Goal: Navigation & Orientation: Find specific page/section

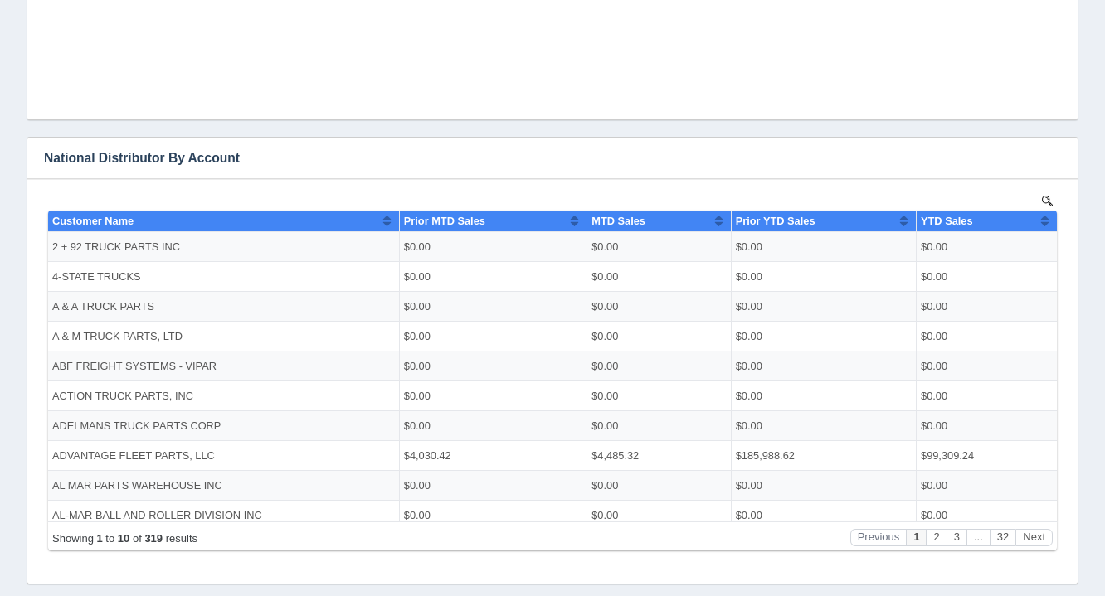
scroll to position [722, 0]
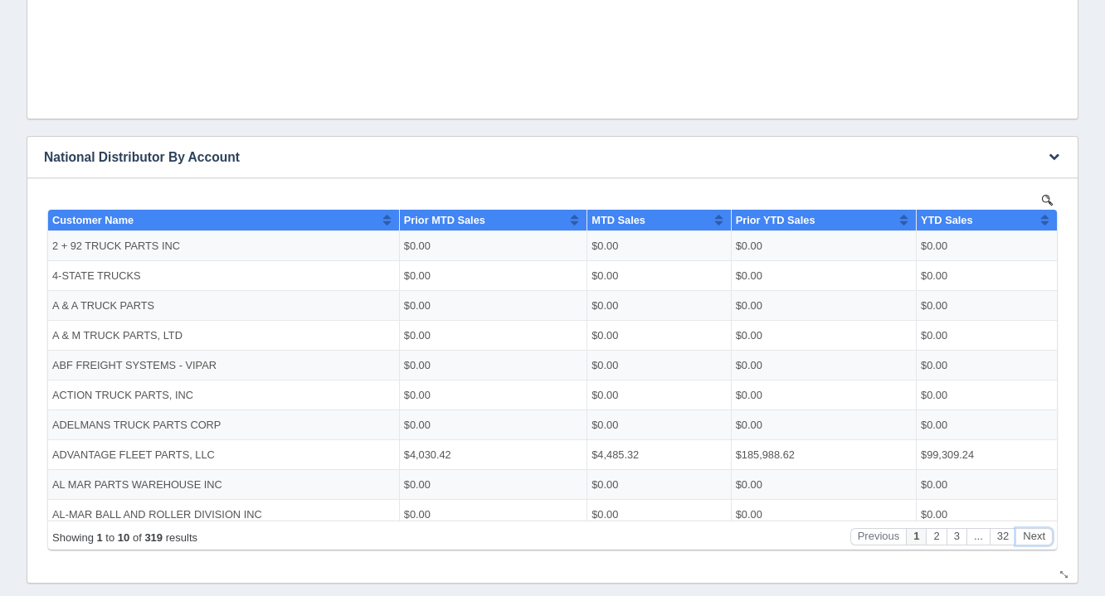
click at [1040, 529] on button "Next" at bounding box center [1033, 535] width 37 height 17
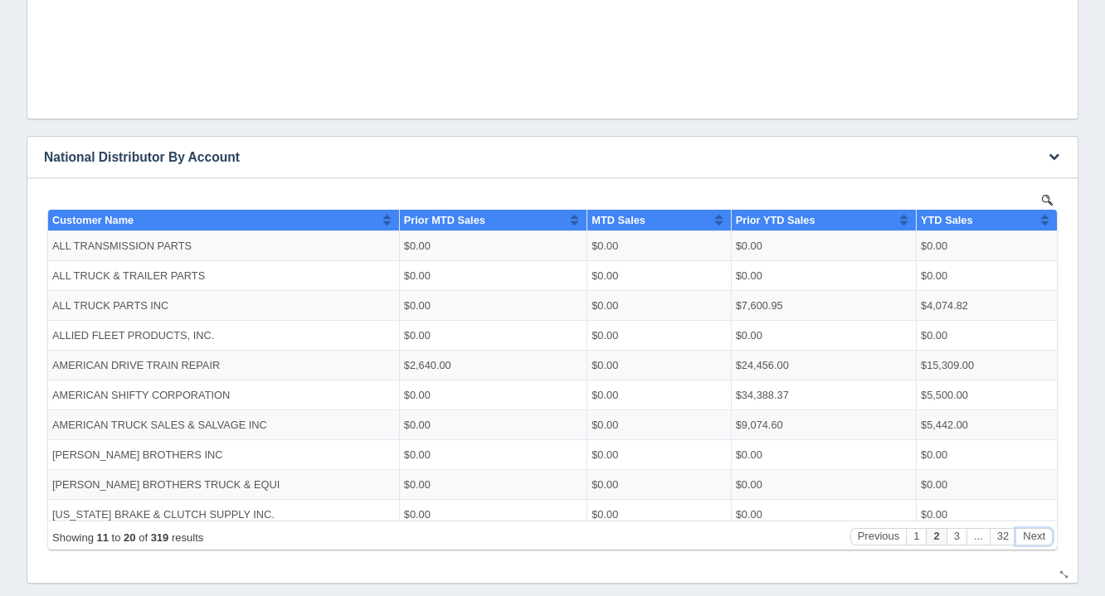
click at [1040, 529] on button "Next" at bounding box center [1033, 535] width 37 height 17
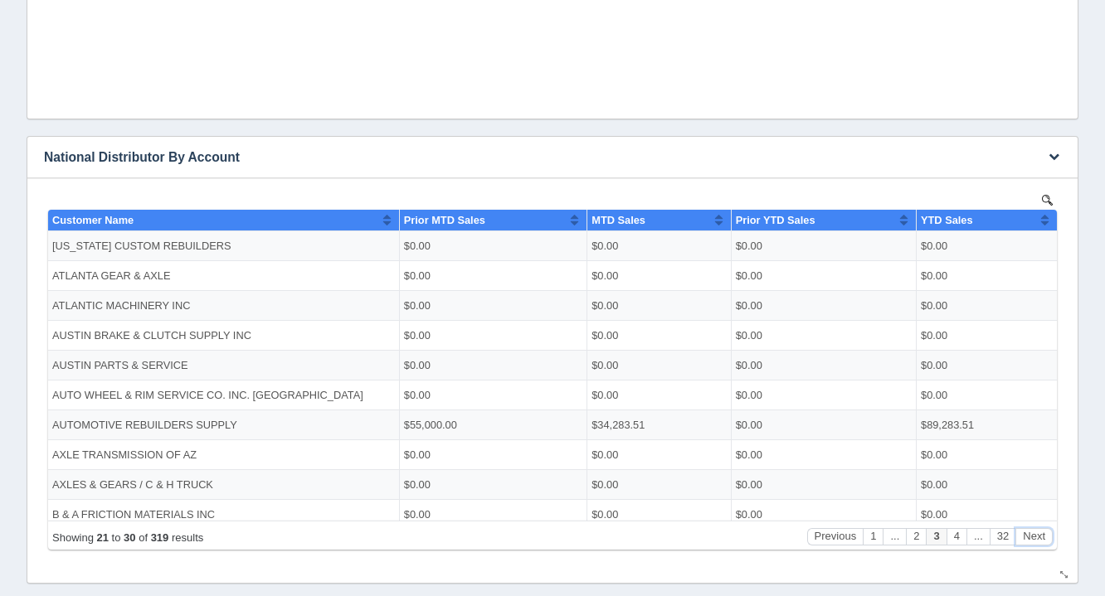
click at [1040, 529] on button "Next" at bounding box center [1033, 535] width 37 height 17
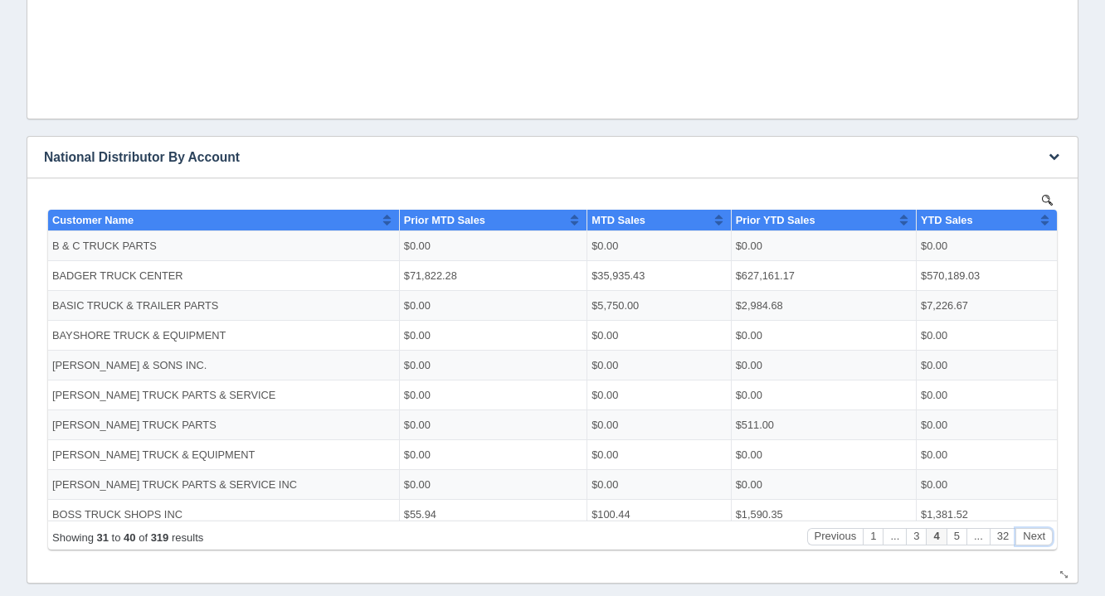
click at [1040, 529] on button "Next" at bounding box center [1033, 535] width 37 height 17
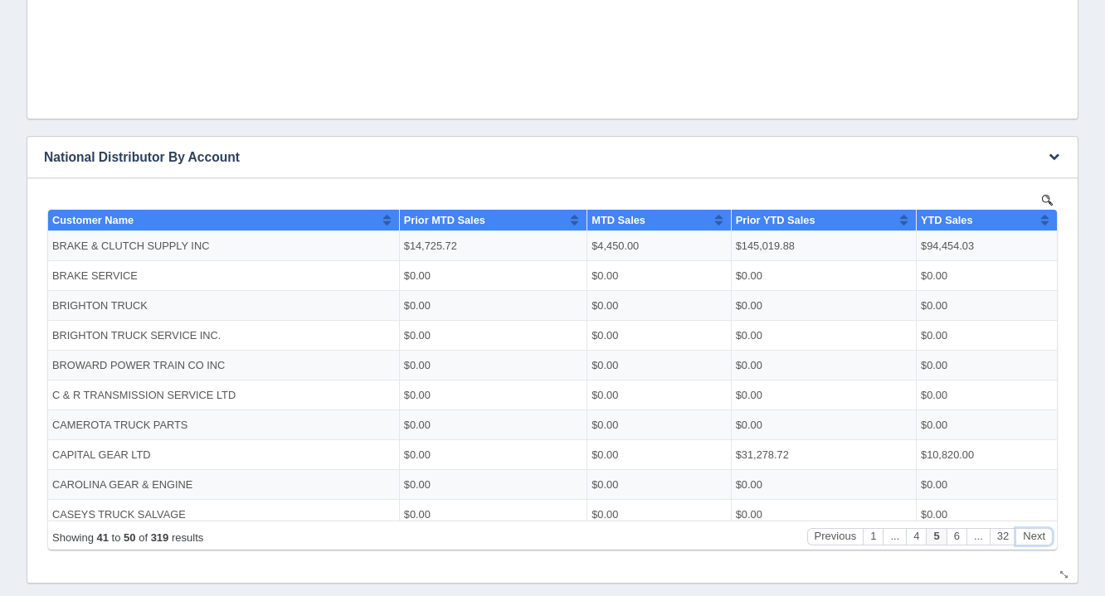
click at [1040, 529] on button "Next" at bounding box center [1033, 535] width 37 height 17
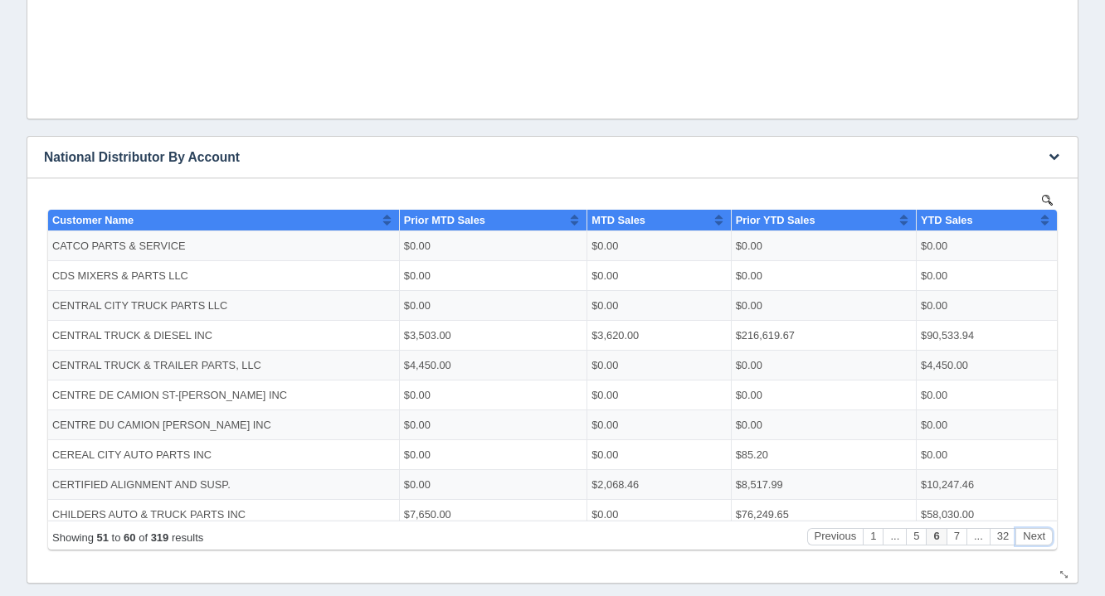
click at [1040, 529] on button "Next" at bounding box center [1033, 535] width 37 height 17
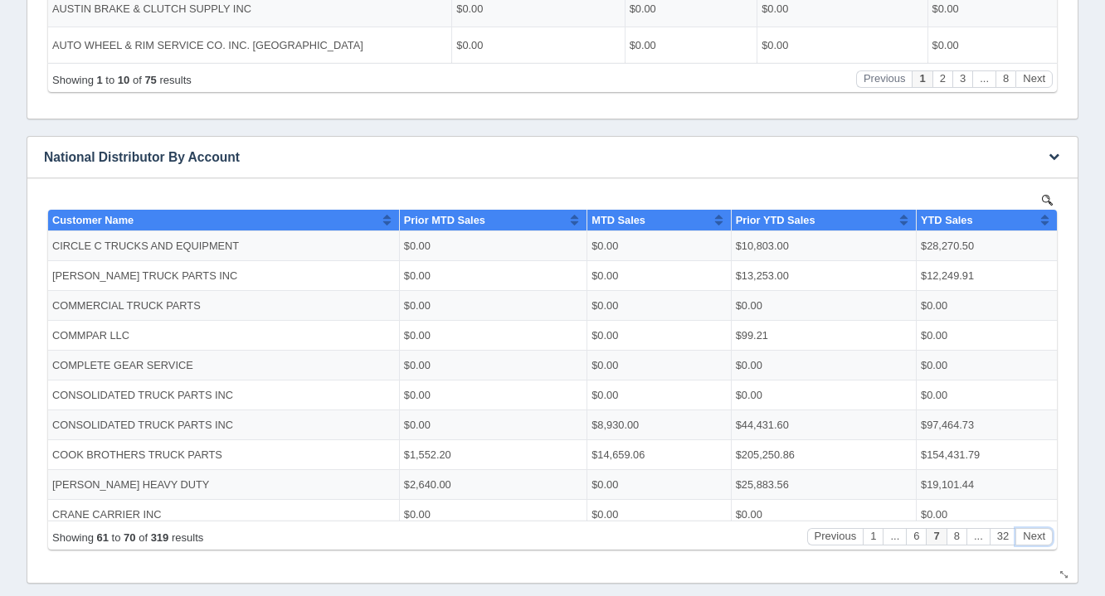
scroll to position [0, 0]
click at [1040, 529] on button "Next" at bounding box center [1033, 535] width 37 height 17
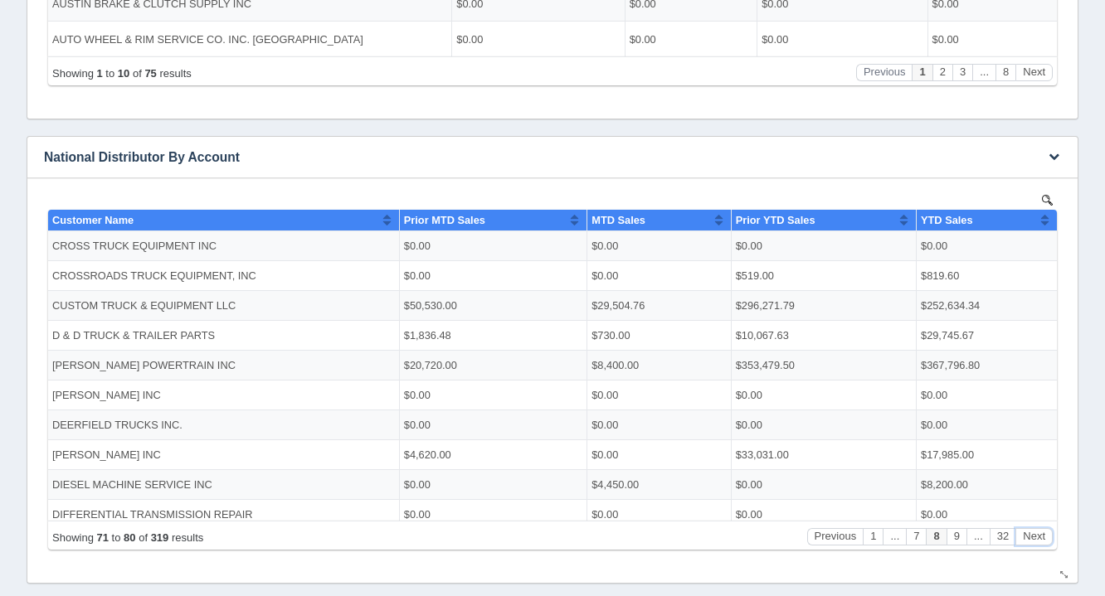
click at [1040, 529] on button "Next" at bounding box center [1033, 535] width 37 height 17
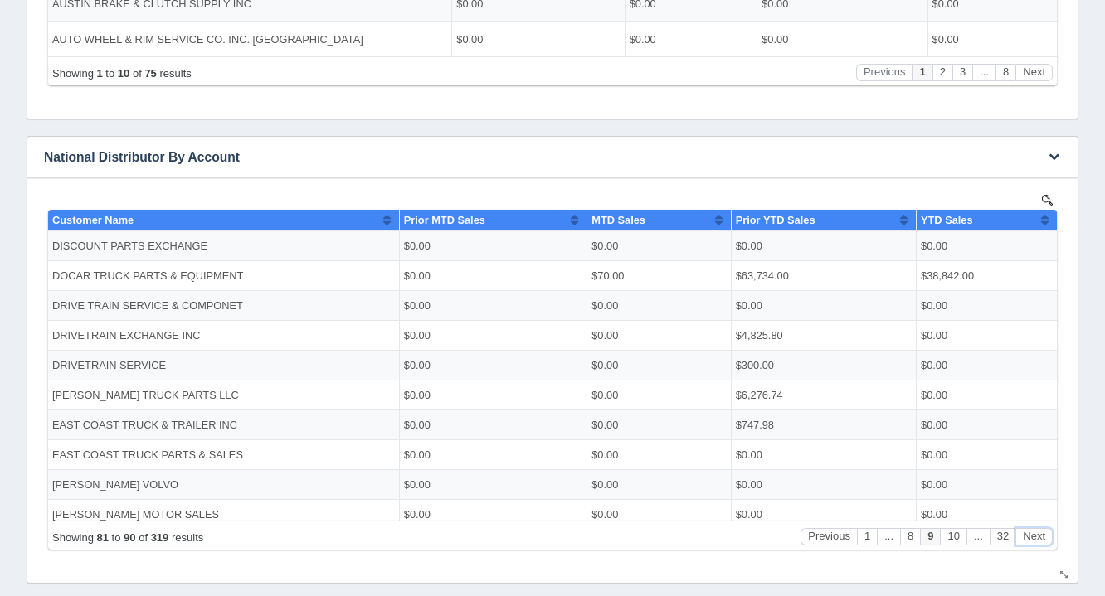
click at [1040, 529] on button "Next" at bounding box center [1033, 535] width 37 height 17
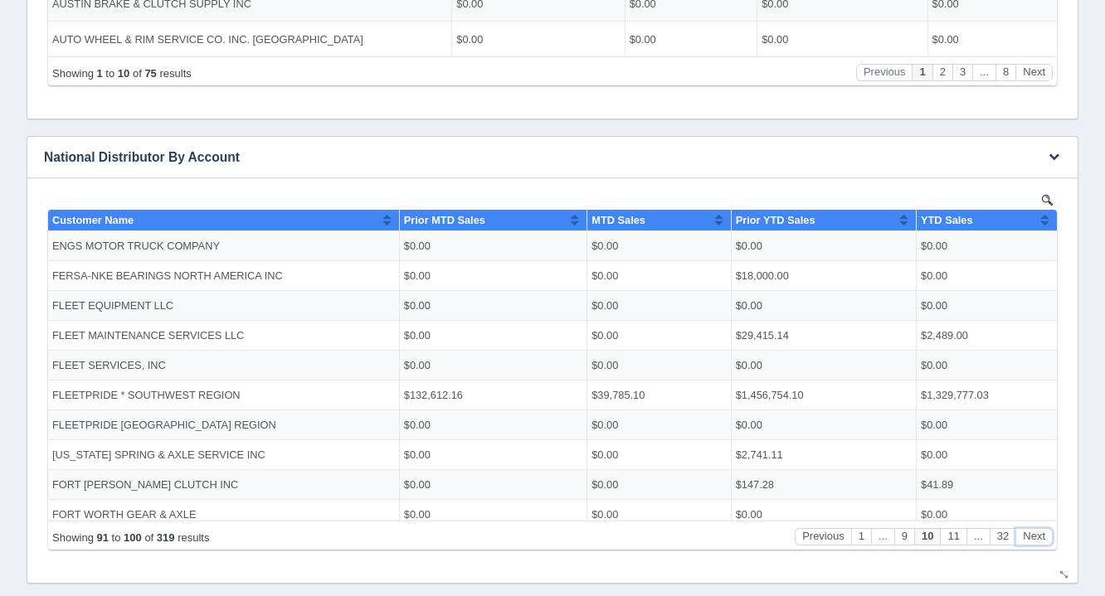
click at [1040, 529] on button "Next" at bounding box center [1033, 535] width 37 height 17
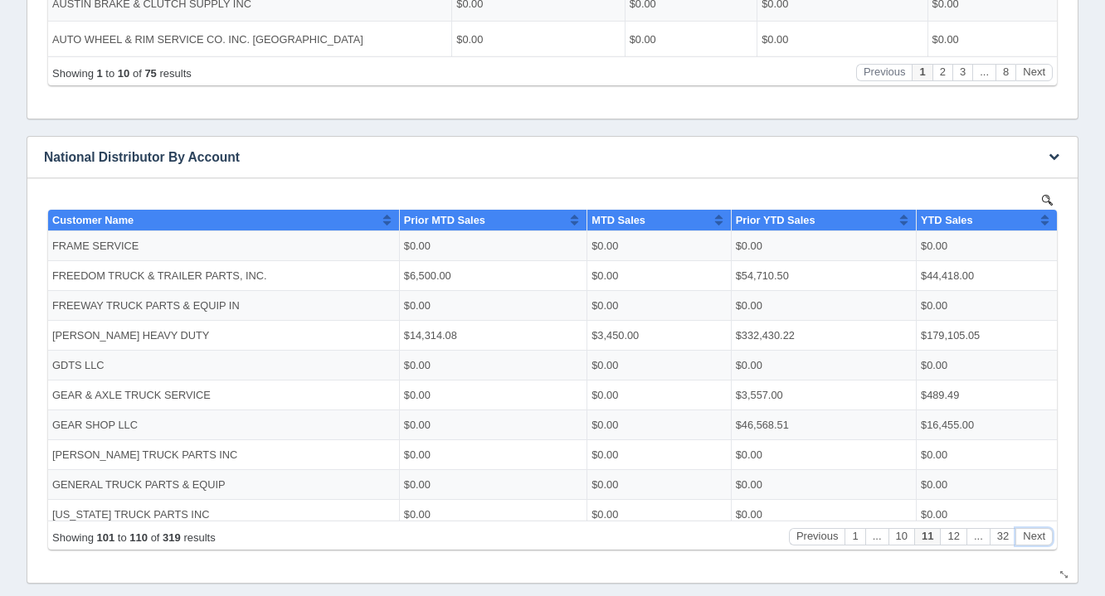
click at [1040, 529] on button "Next" at bounding box center [1033, 535] width 37 height 17
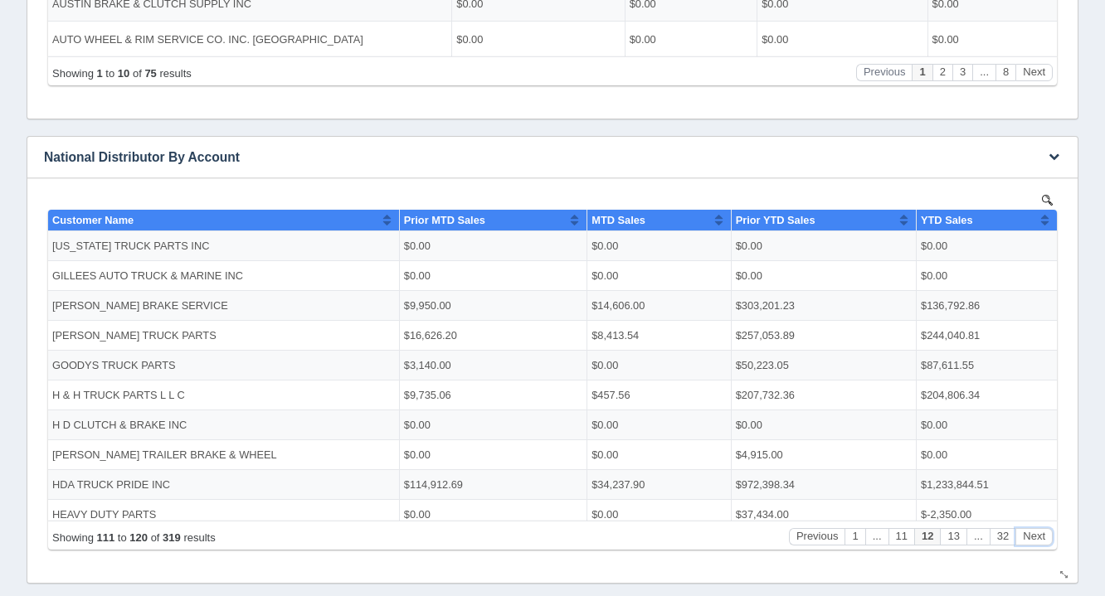
click at [1040, 529] on button "Next" at bounding box center [1033, 535] width 37 height 17
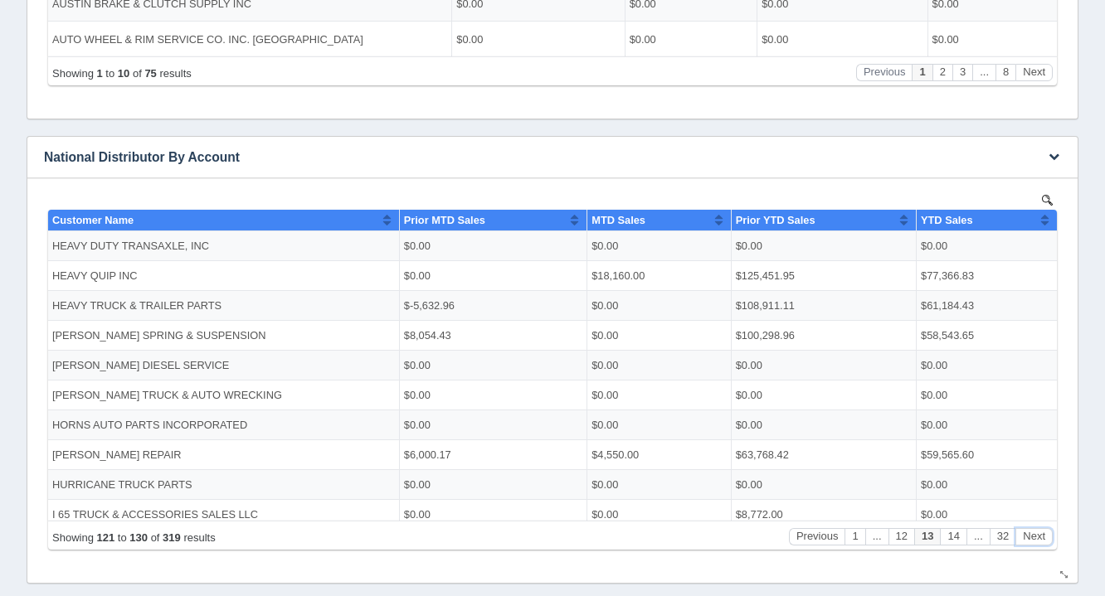
click at [1040, 529] on button "Next" at bounding box center [1033, 535] width 37 height 17
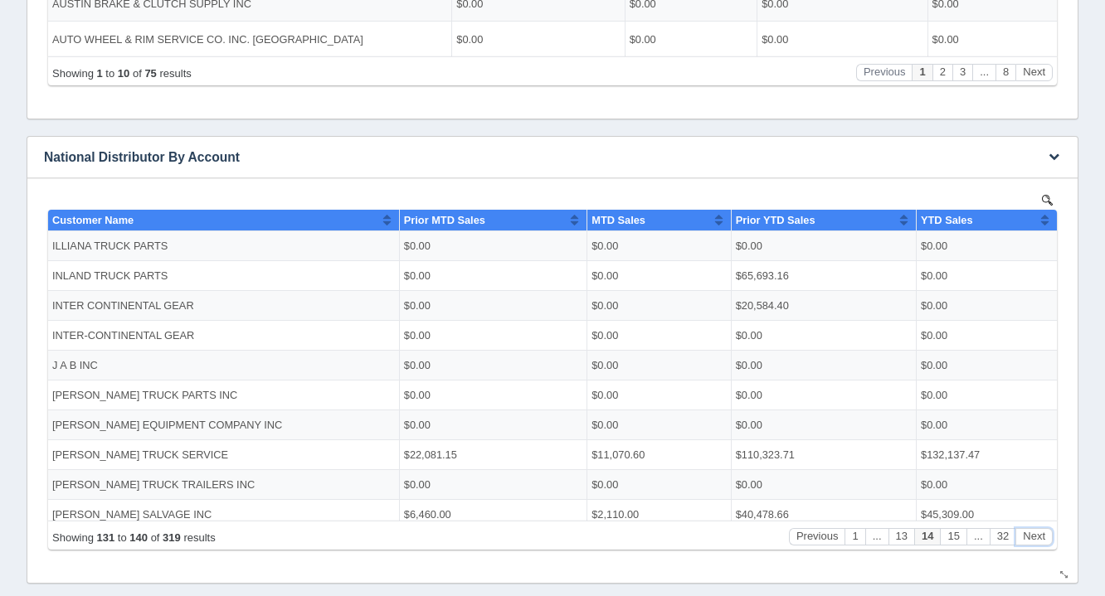
click at [1040, 529] on button "Next" at bounding box center [1033, 535] width 37 height 17
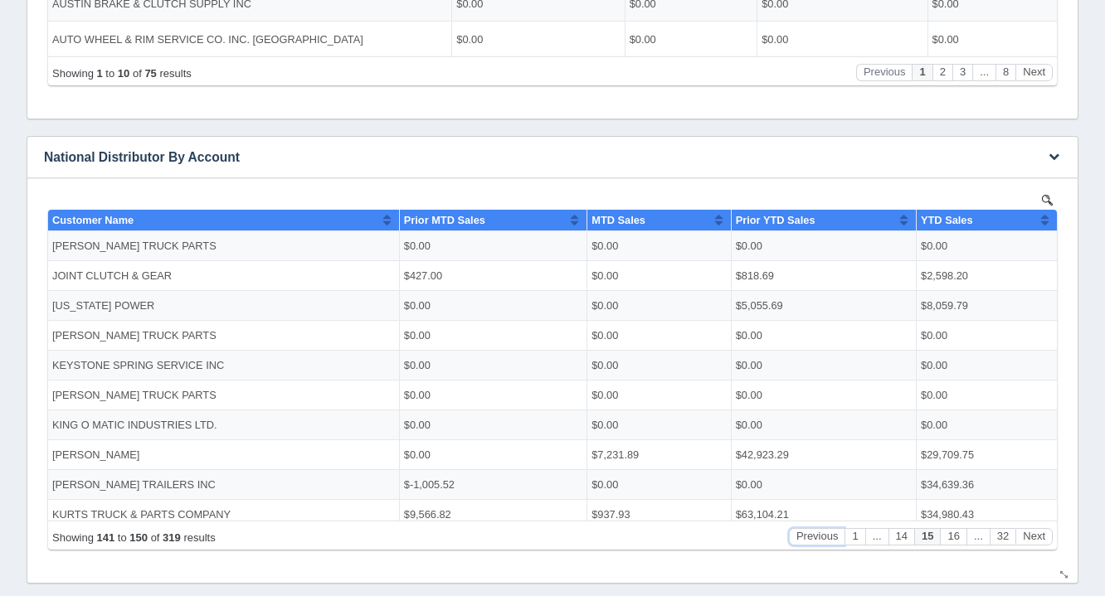
click at [825, 530] on button "Previous" at bounding box center [817, 535] width 56 height 17
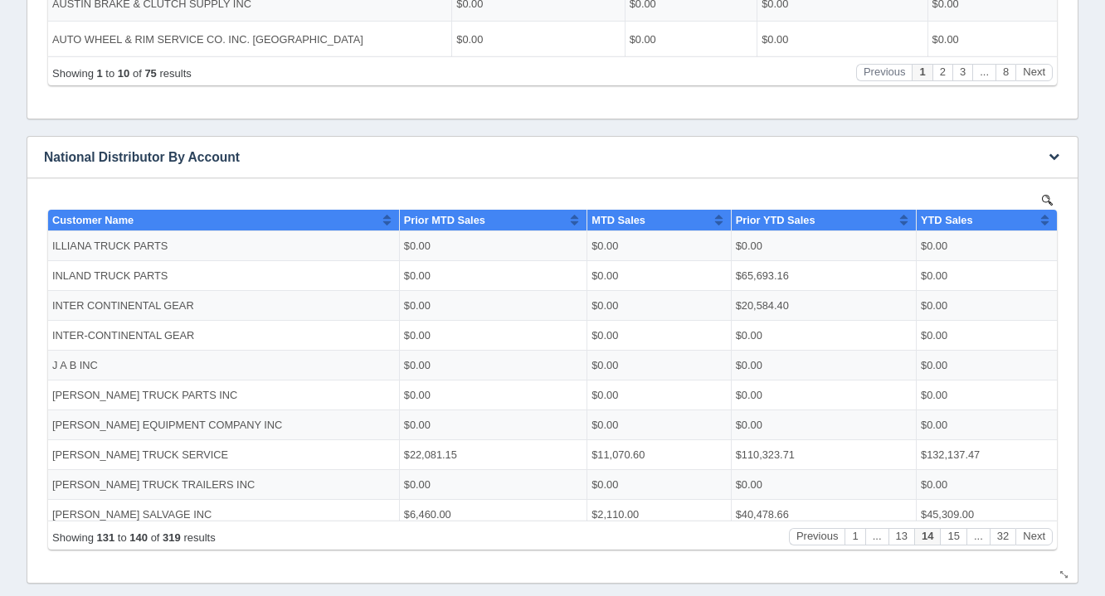
drag, startPoint x: 1035, startPoint y: 555, endPoint x: 1034, endPoint y: 532, distance: 22.4
click at [1034, 532] on body "Show 10 25 50 100 entries Customer Name Prior MTD Sales MTD Sales Prior YTD Sal…" at bounding box center [552, 374] width 1017 height 369
click at [1034, 532] on button "Next" at bounding box center [1033, 535] width 37 height 17
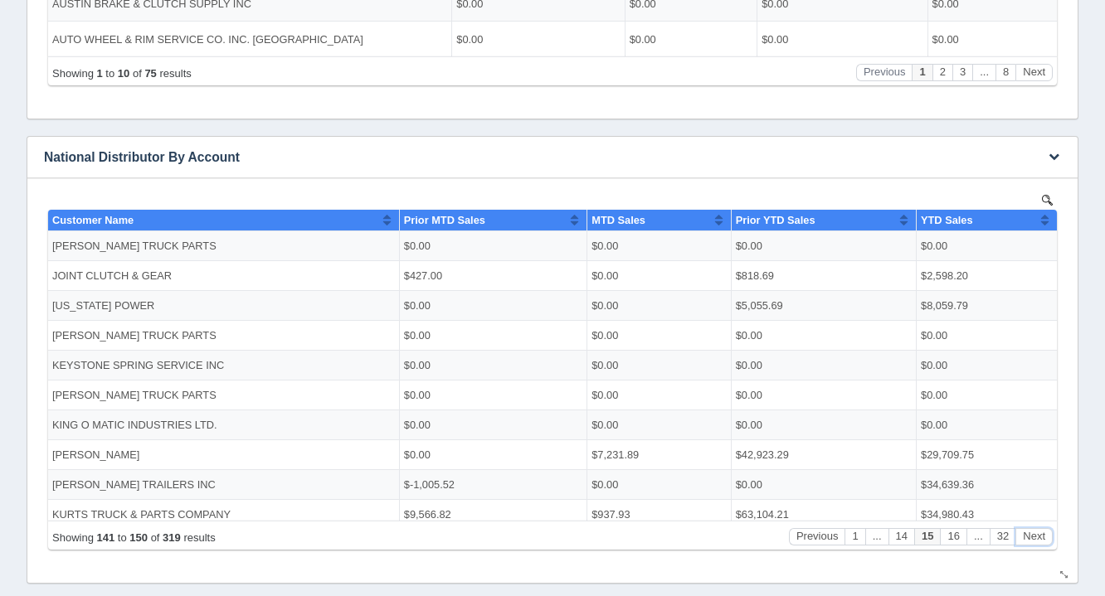
click at [1034, 532] on button "Next" at bounding box center [1033, 535] width 37 height 17
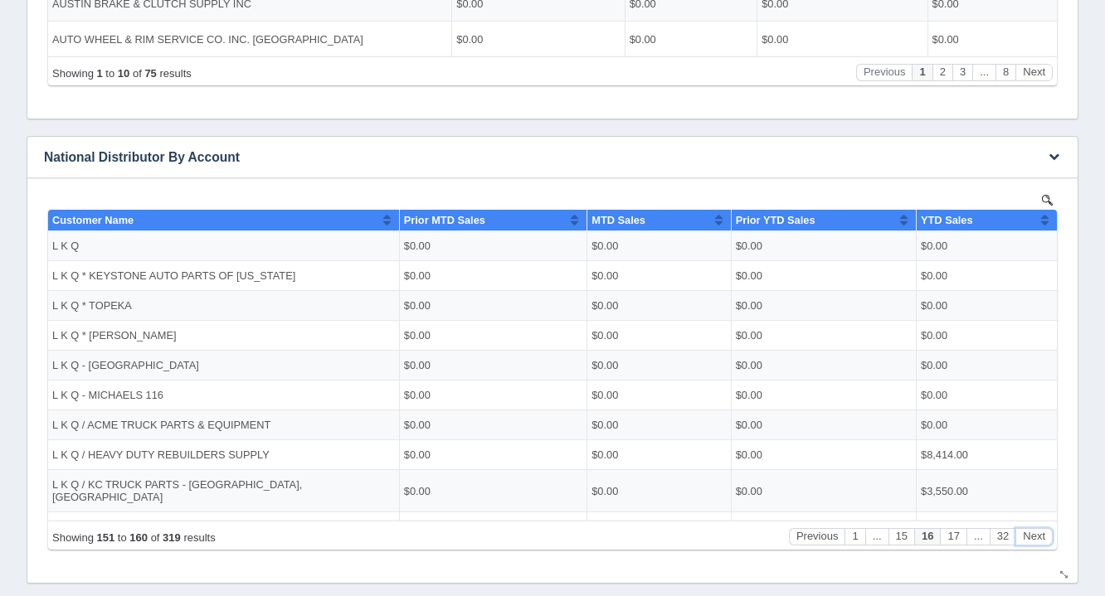
click at [1034, 532] on button "Next" at bounding box center [1033, 535] width 37 height 17
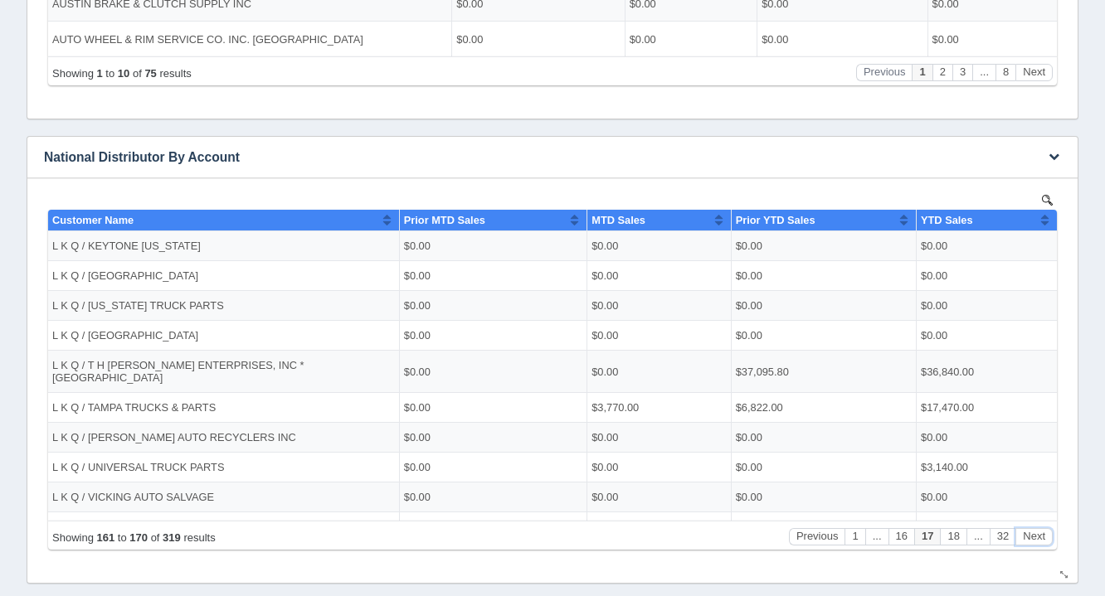
click at [1034, 532] on button "Next" at bounding box center [1033, 535] width 37 height 17
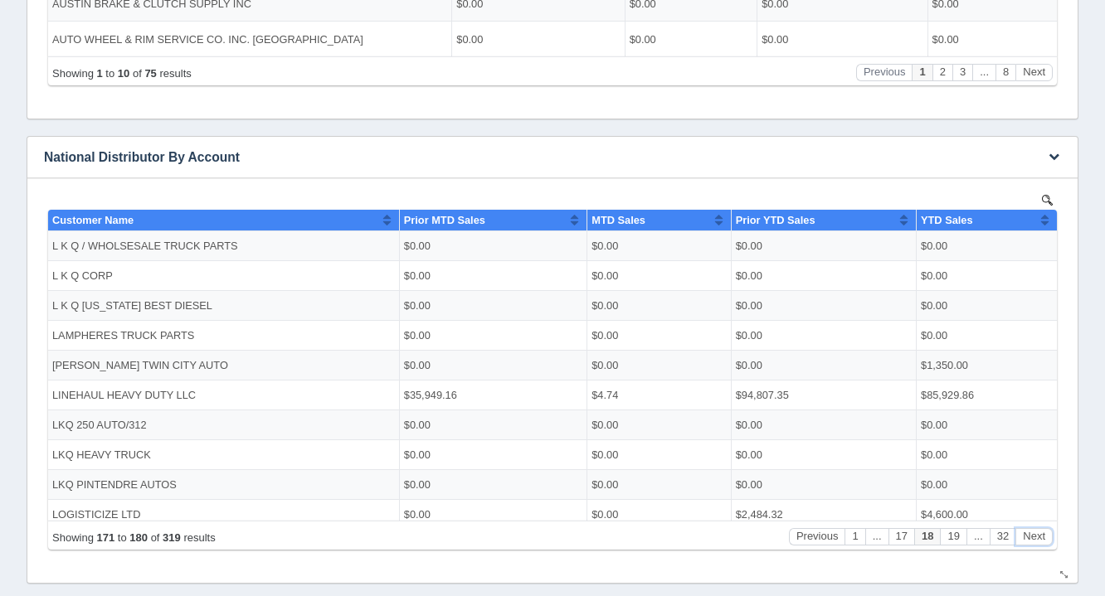
click at [1034, 532] on button "Next" at bounding box center [1033, 535] width 37 height 17
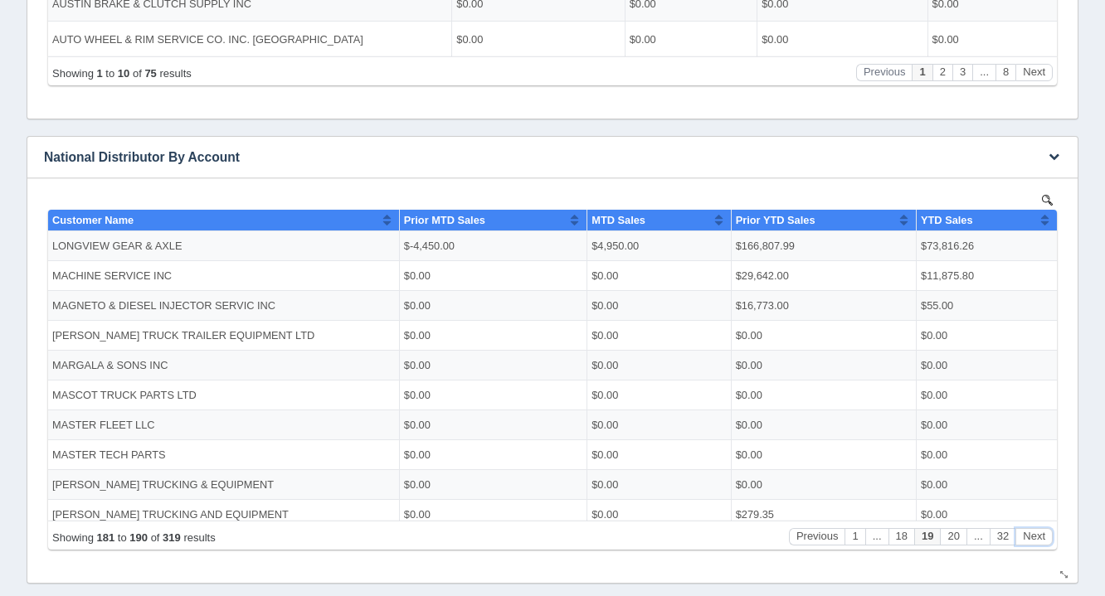
click at [1034, 532] on button "Next" at bounding box center [1033, 535] width 37 height 17
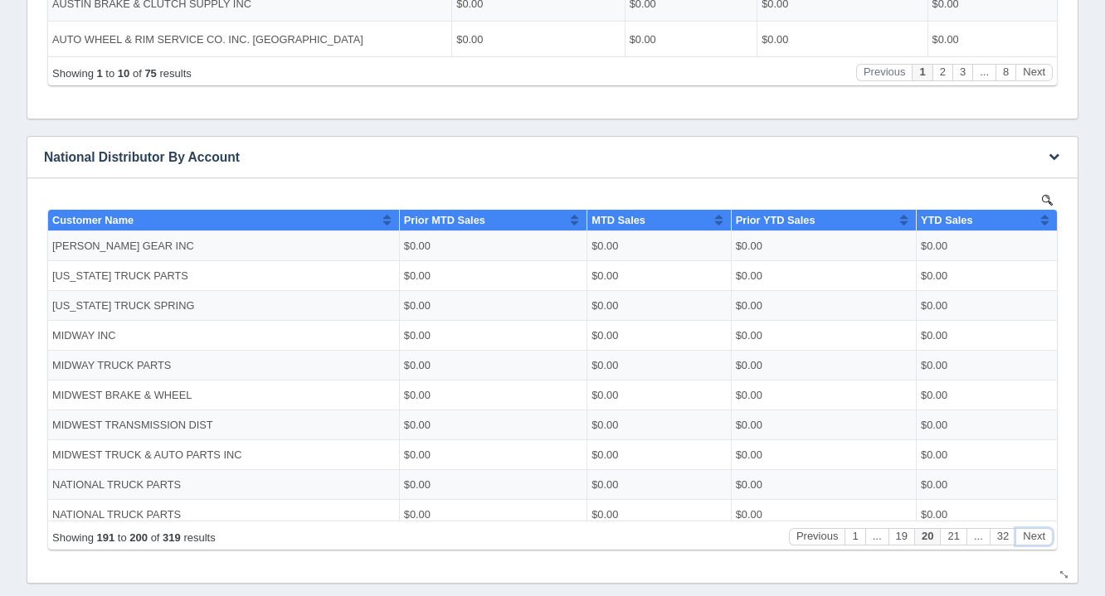
click at [1034, 532] on button "Next" at bounding box center [1033, 535] width 37 height 17
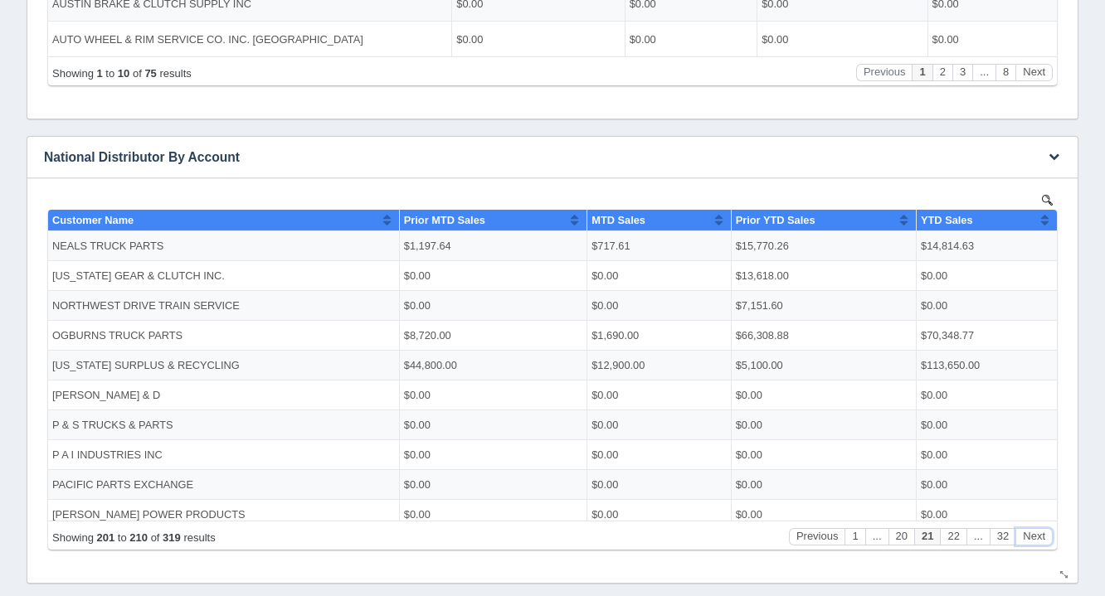
click at [1034, 532] on button "Next" at bounding box center [1033, 535] width 37 height 17
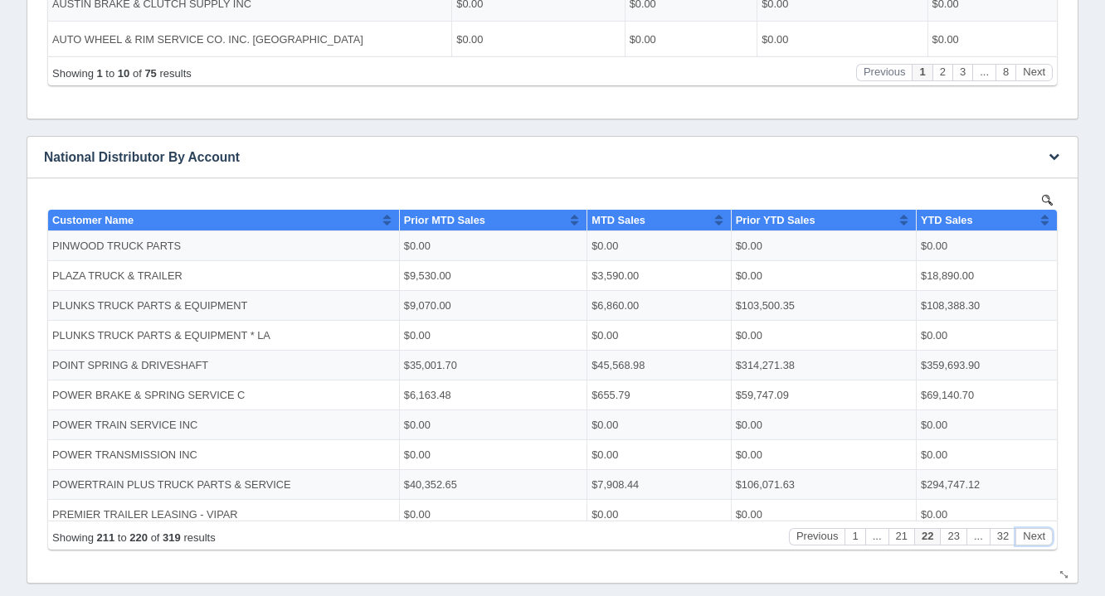
click at [1034, 532] on button "Next" at bounding box center [1033, 535] width 37 height 17
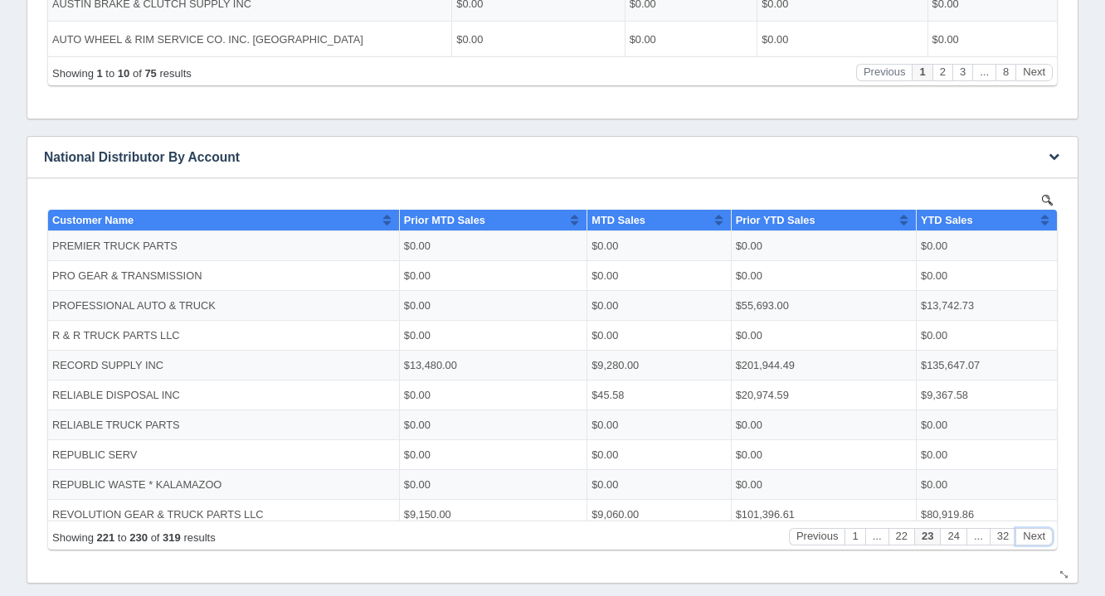
click at [1034, 532] on button "Next" at bounding box center [1033, 535] width 37 height 17
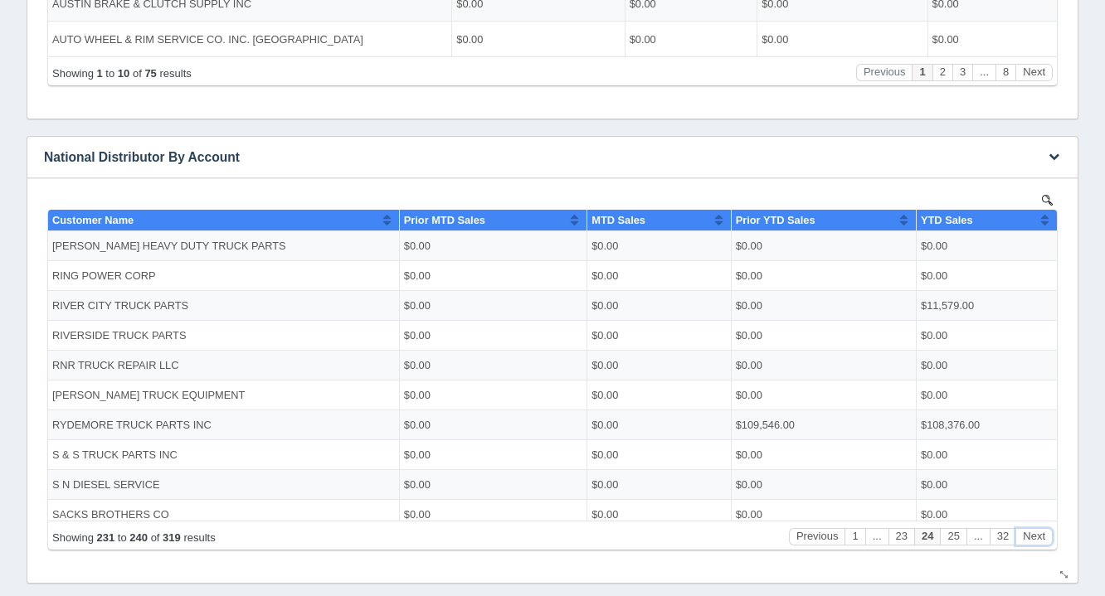
click at [1034, 532] on button "Next" at bounding box center [1033, 535] width 37 height 17
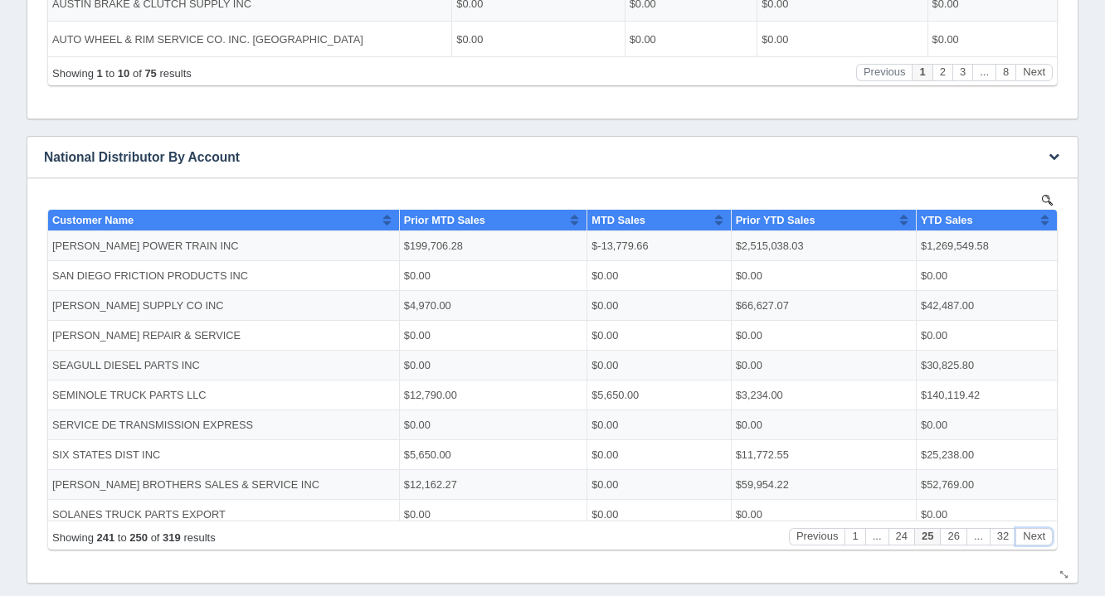
click at [1034, 532] on button "Next" at bounding box center [1033, 535] width 37 height 17
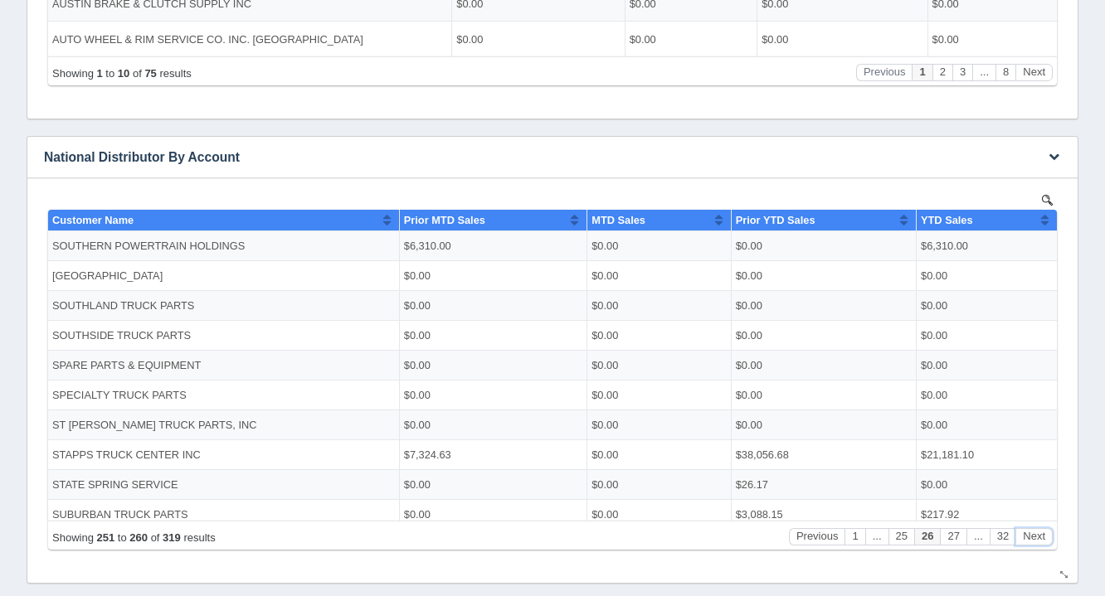
click at [1034, 532] on button "Next" at bounding box center [1033, 535] width 37 height 17
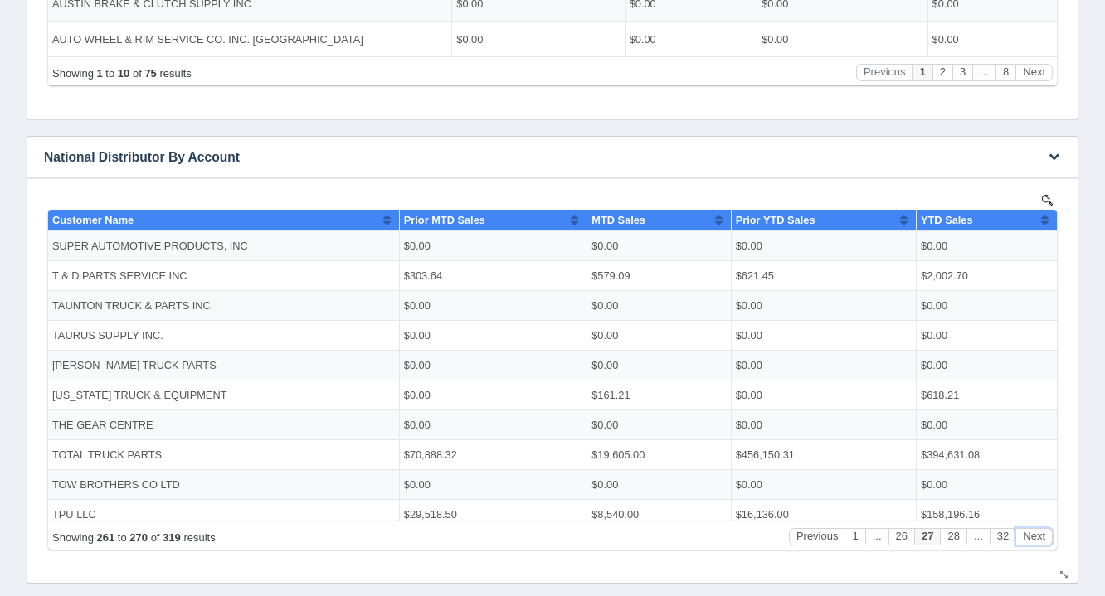
click at [1034, 532] on button "Next" at bounding box center [1033, 535] width 37 height 17
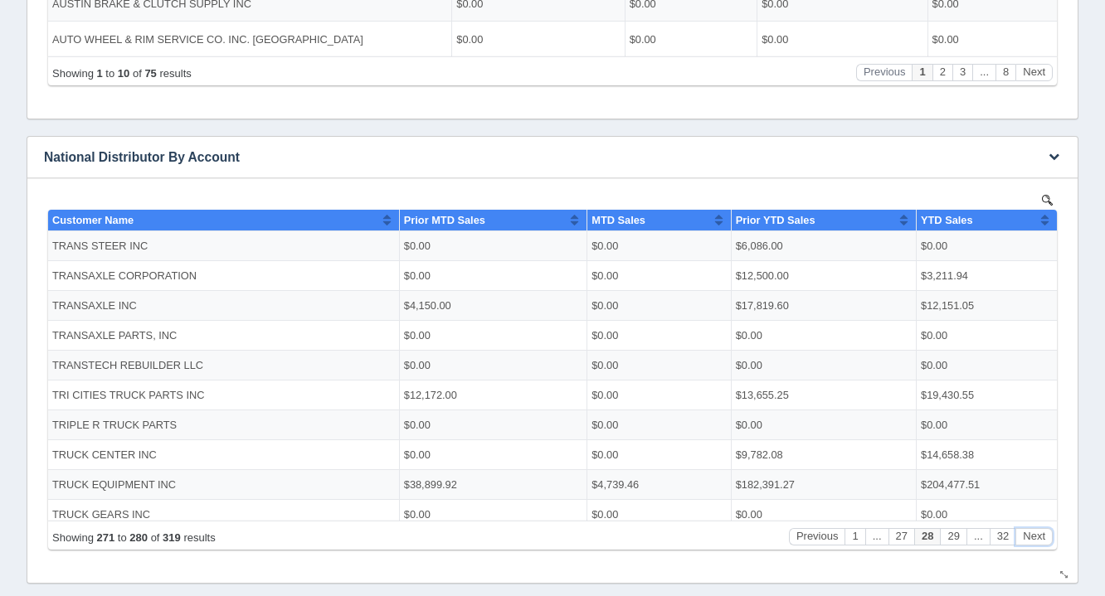
click at [1034, 532] on button "Next" at bounding box center [1033, 535] width 37 height 17
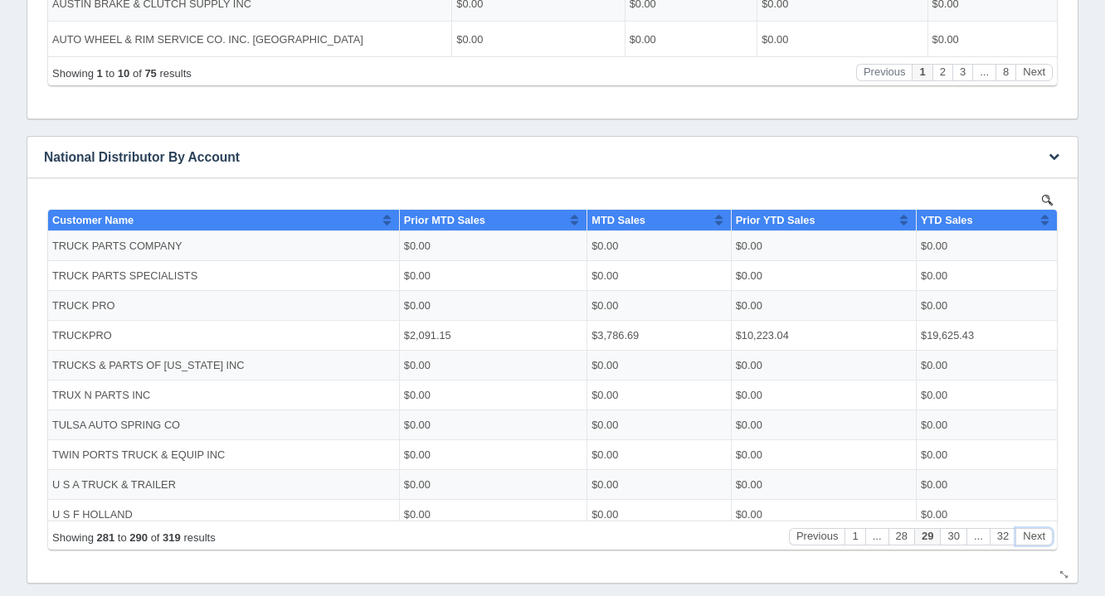
click at [1034, 532] on button "Next" at bounding box center [1033, 535] width 37 height 17
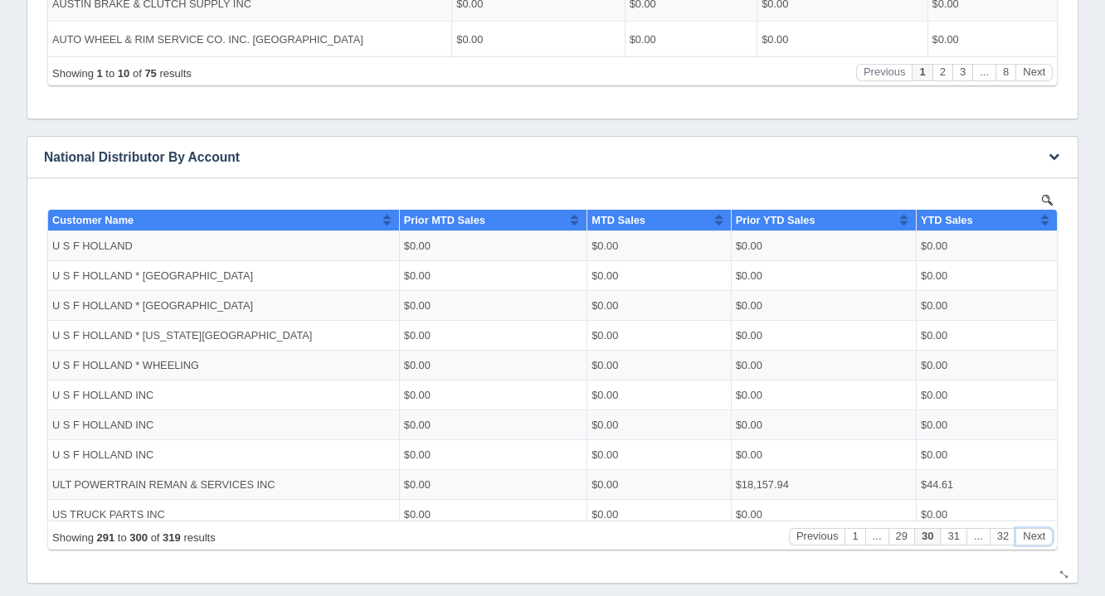
click at [1034, 532] on button "Next" at bounding box center [1033, 535] width 37 height 17
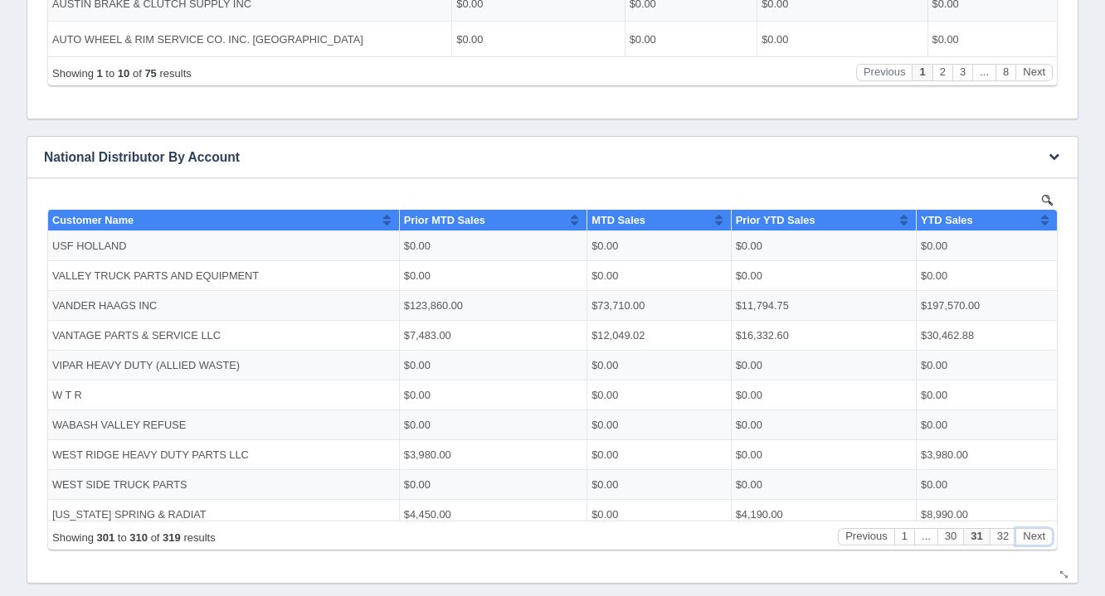
click at [1034, 532] on button "Next" at bounding box center [1033, 535] width 37 height 17
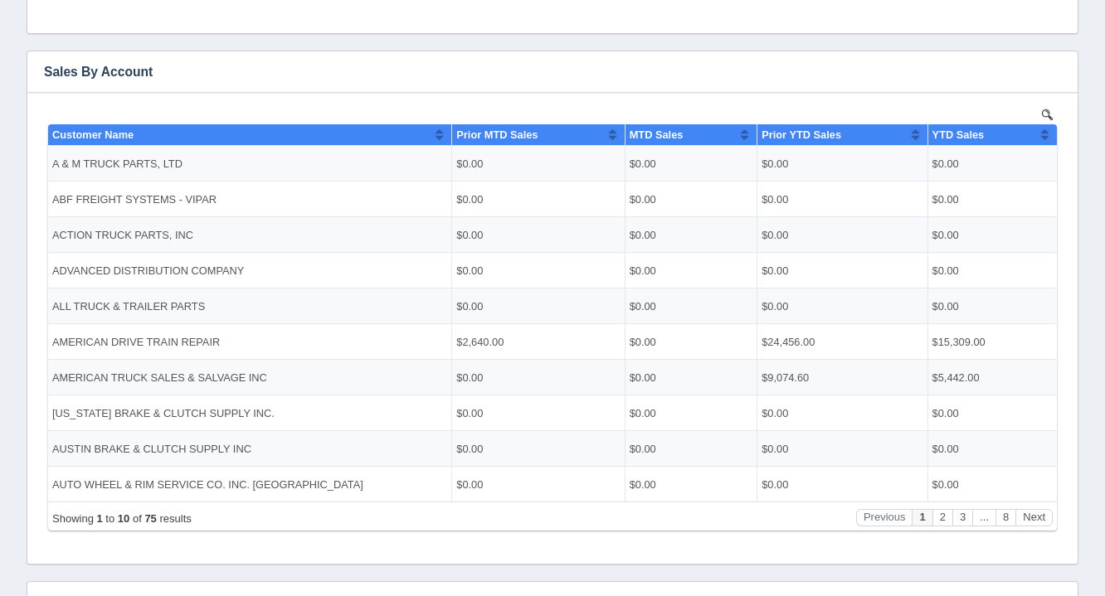
scroll to position [265, 0]
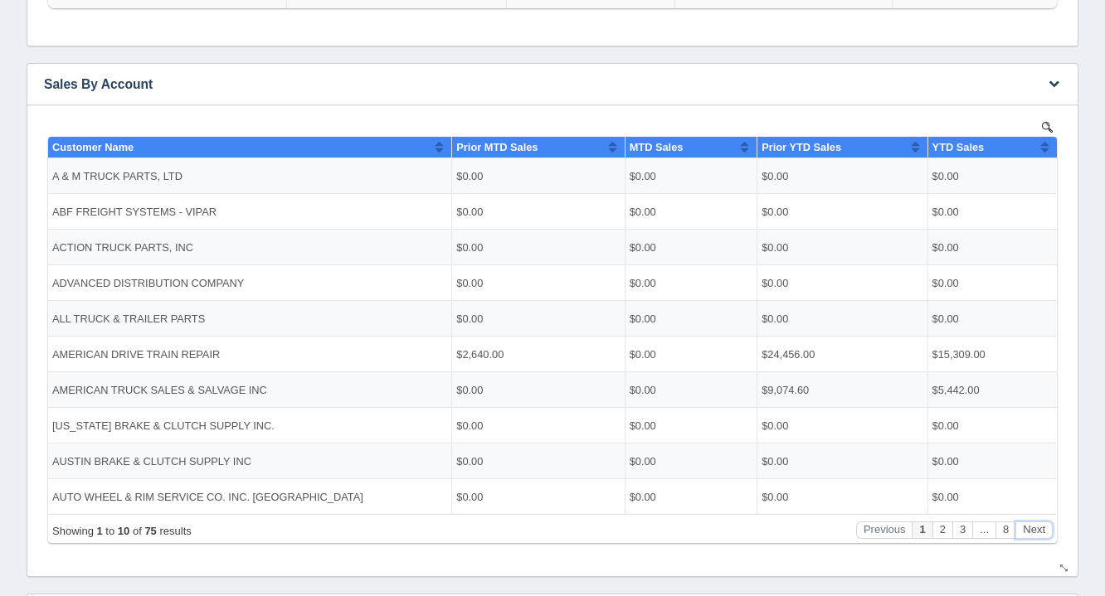
click at [1048, 534] on button "Next" at bounding box center [1033, 529] width 37 height 17
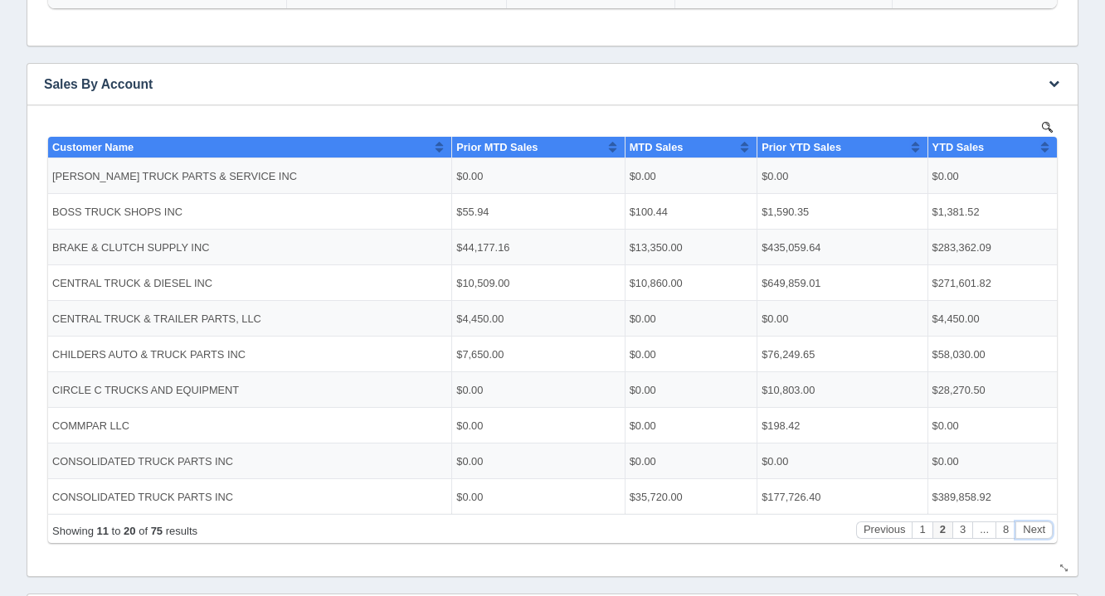
click at [1048, 534] on button "Next" at bounding box center [1033, 529] width 37 height 17
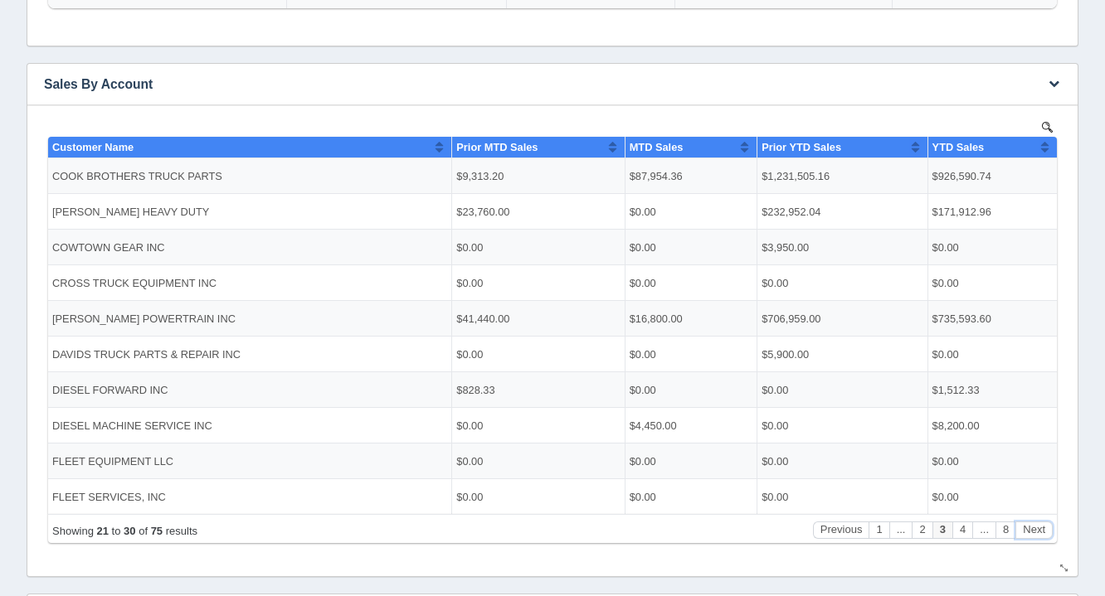
click at [1048, 534] on button "Next" at bounding box center [1033, 529] width 37 height 17
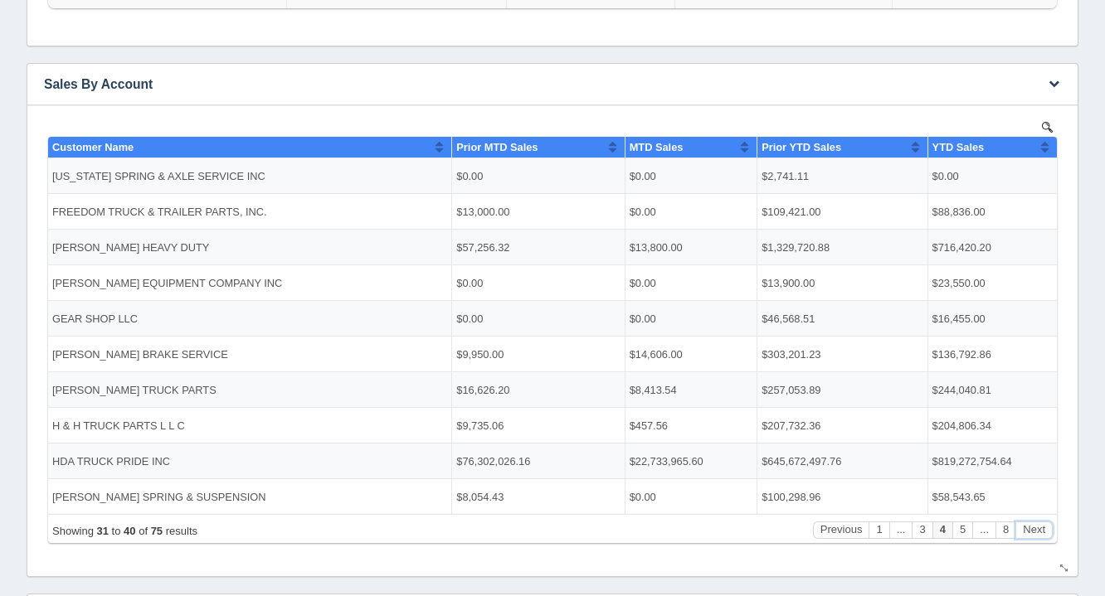
click at [1048, 534] on button "Next" at bounding box center [1033, 529] width 37 height 17
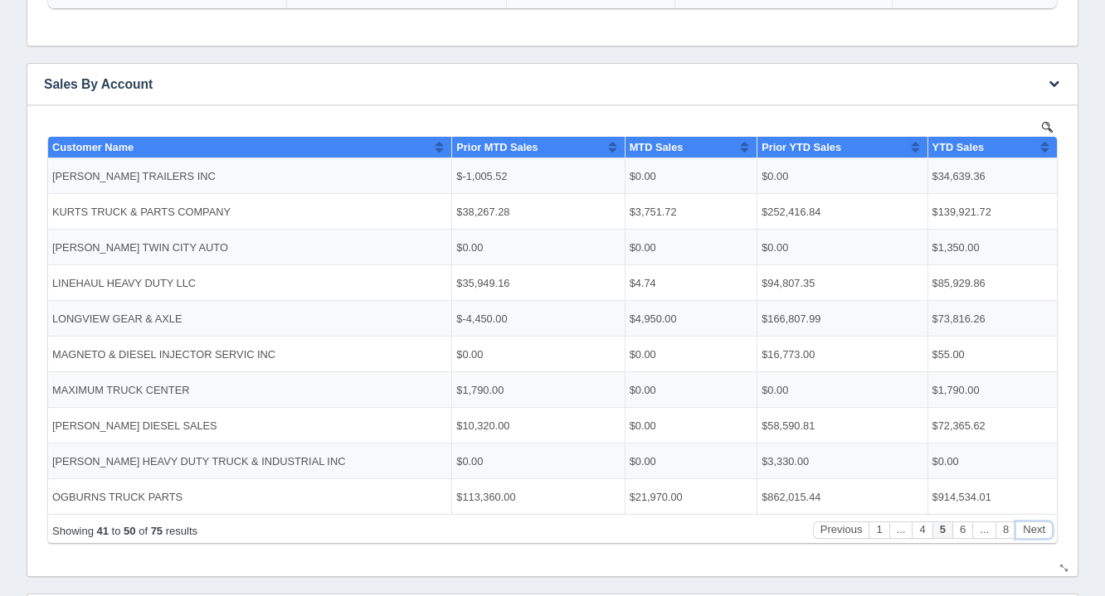
click at [1048, 534] on button "Next" at bounding box center [1033, 529] width 37 height 17
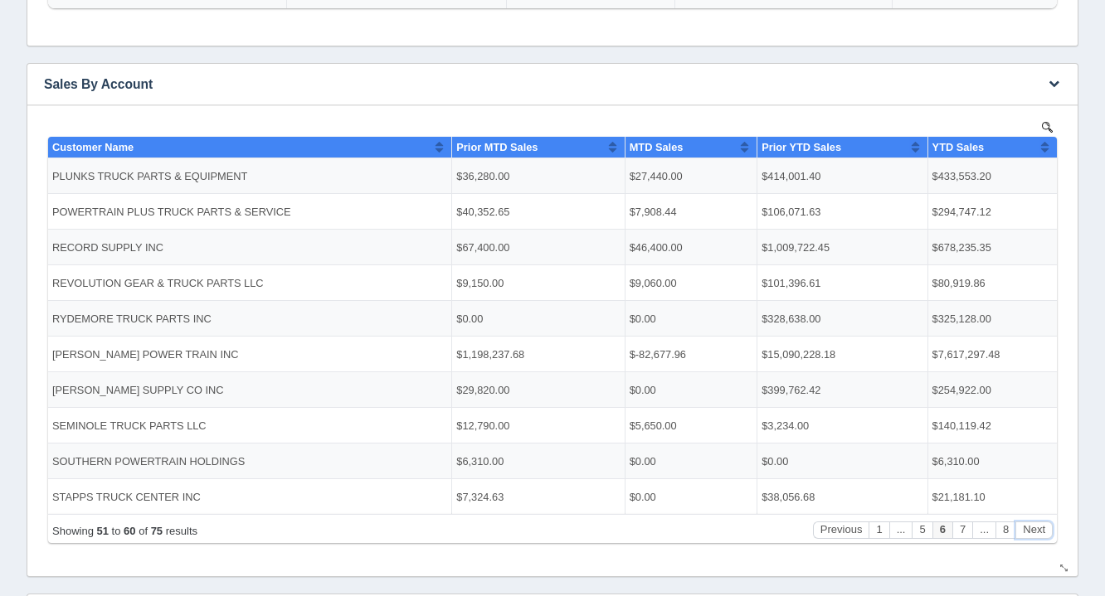
click at [1048, 534] on button "Next" at bounding box center [1033, 529] width 37 height 17
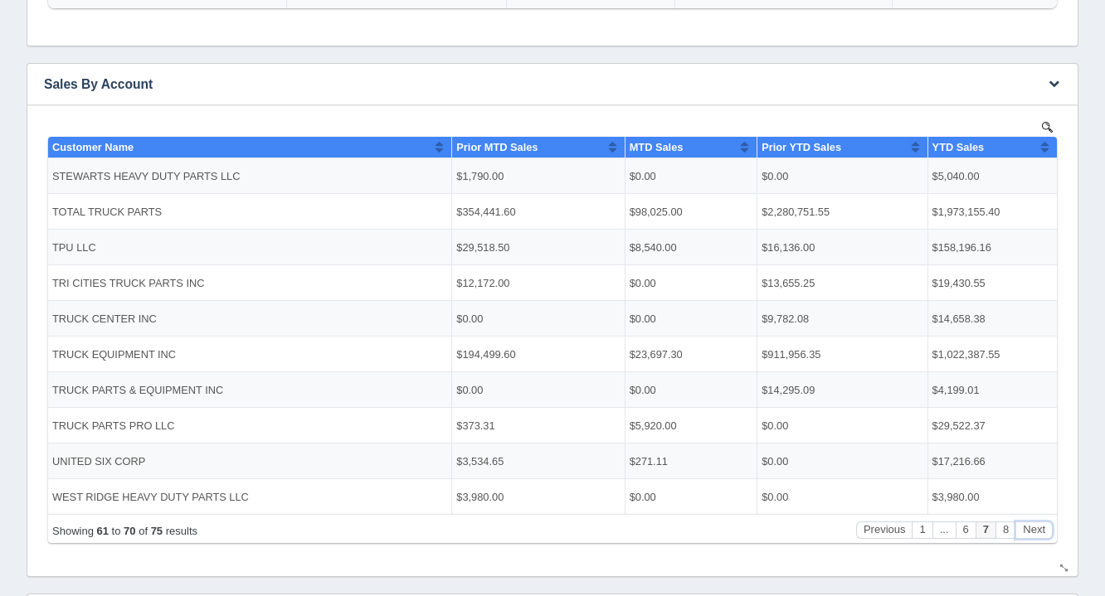
click at [1048, 534] on button "Next" at bounding box center [1033, 529] width 37 height 17
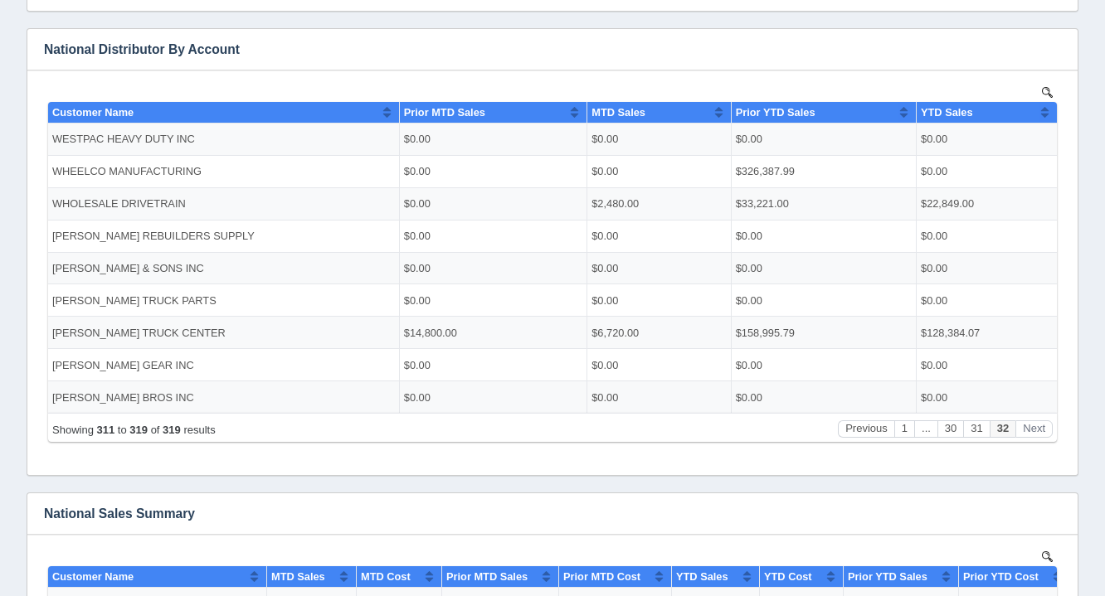
scroll to position [831, 0]
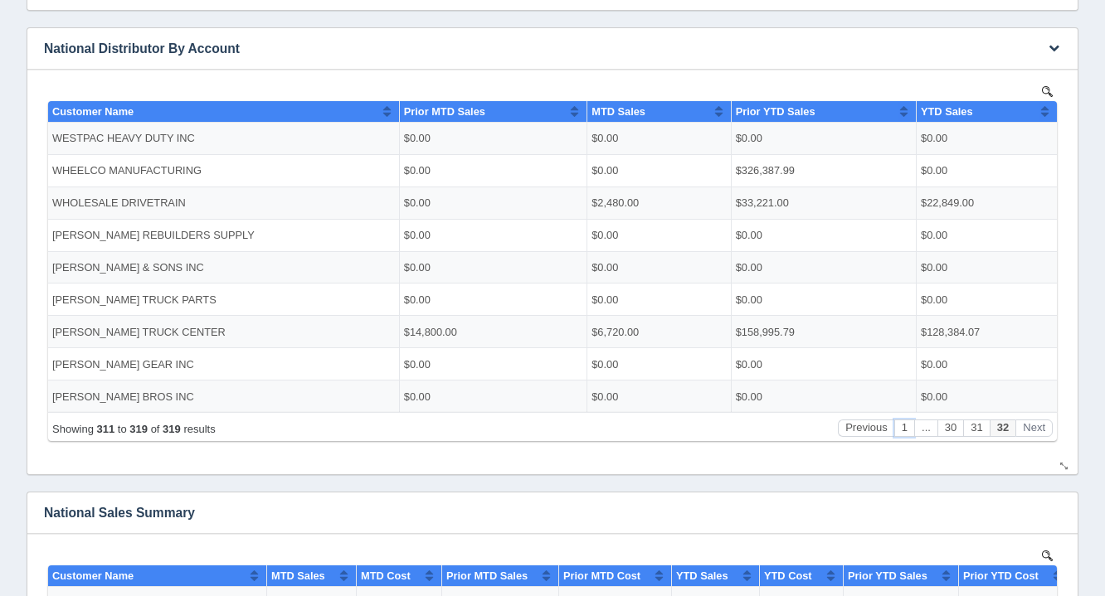
click at [905, 428] on button "1" at bounding box center [904, 427] width 20 height 17
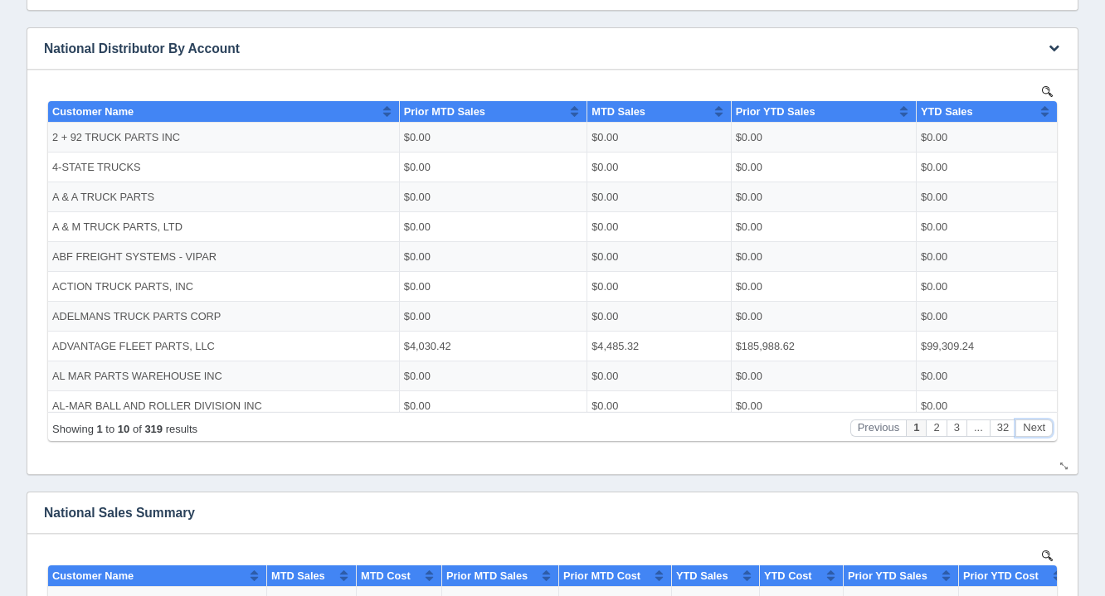
click at [1037, 433] on button "Next" at bounding box center [1033, 427] width 37 height 17
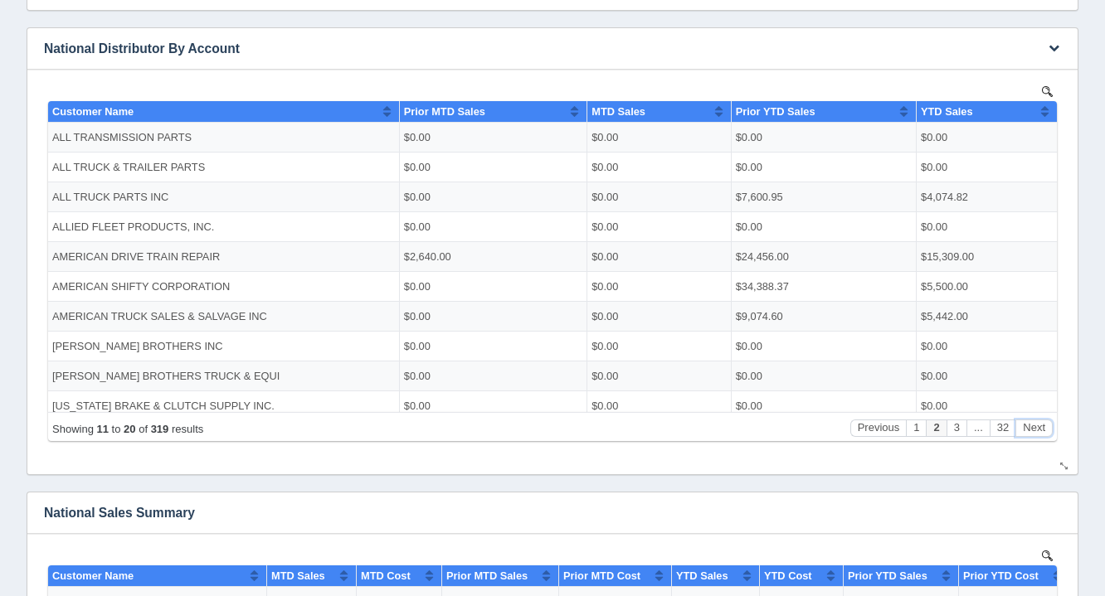
click at [1037, 433] on button "Next" at bounding box center [1033, 427] width 37 height 17
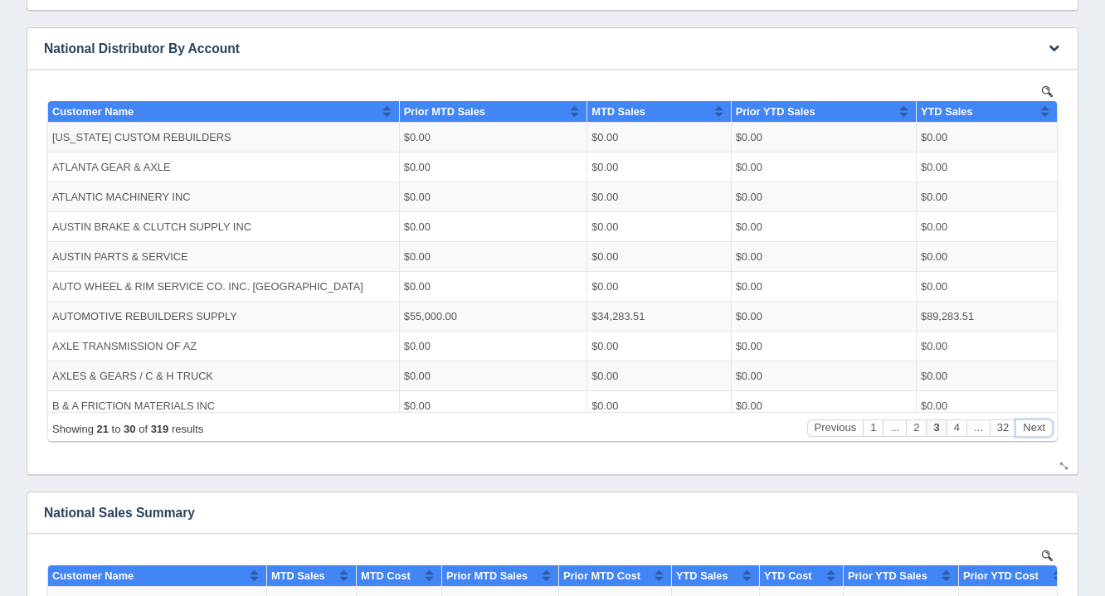
click at [1037, 433] on button "Next" at bounding box center [1033, 427] width 37 height 17
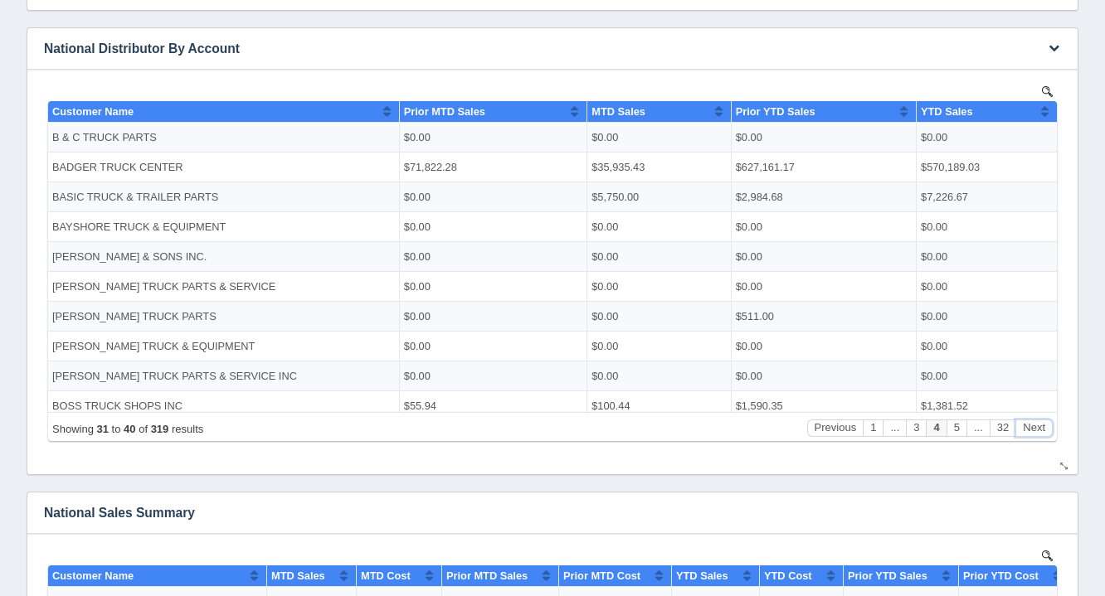
click at [1037, 433] on button "Next" at bounding box center [1033, 427] width 37 height 17
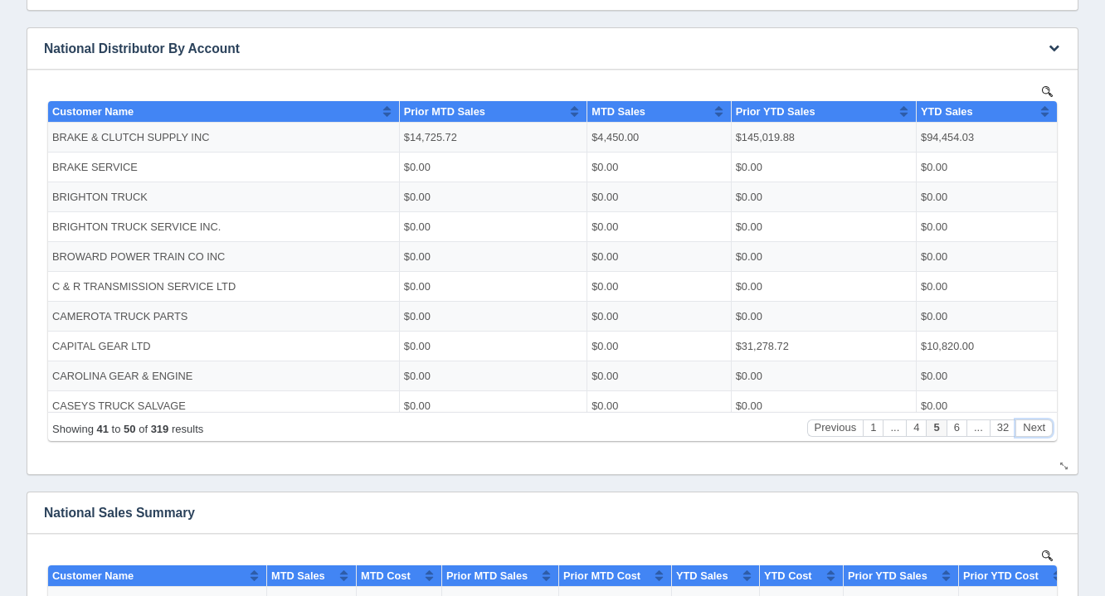
click at [1037, 433] on button "Next" at bounding box center [1033, 427] width 37 height 17
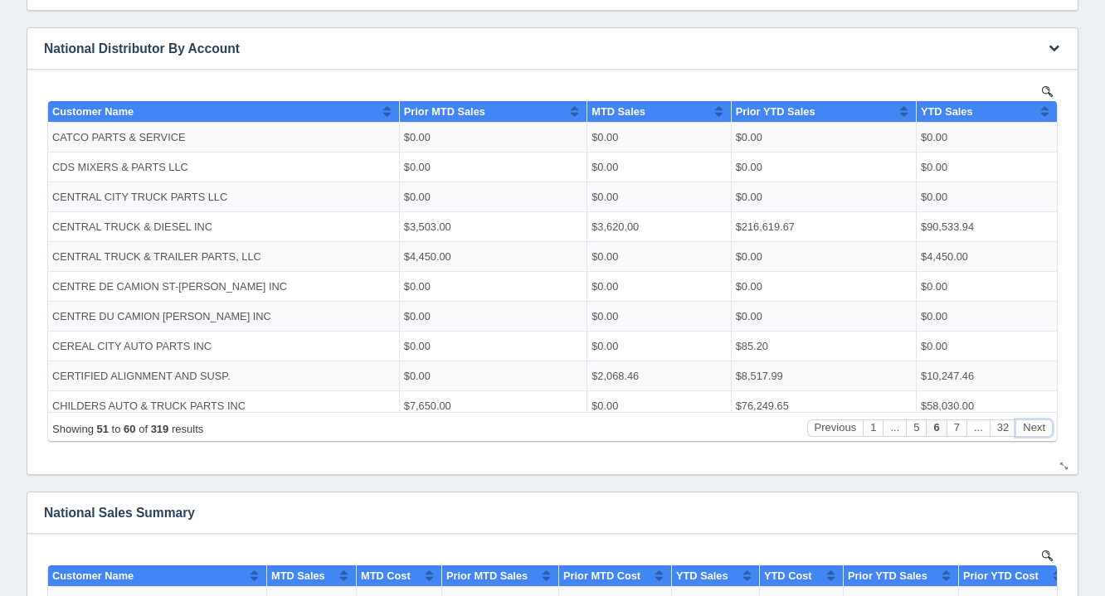
click at [1037, 433] on button "Next" at bounding box center [1033, 427] width 37 height 17
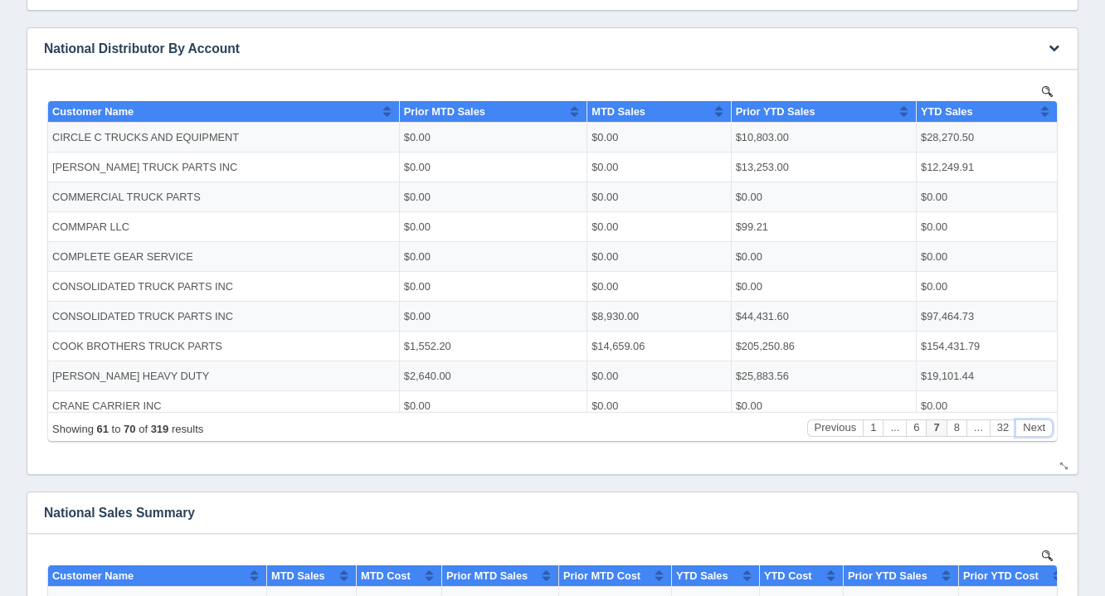
click at [1037, 433] on button "Next" at bounding box center [1033, 427] width 37 height 17
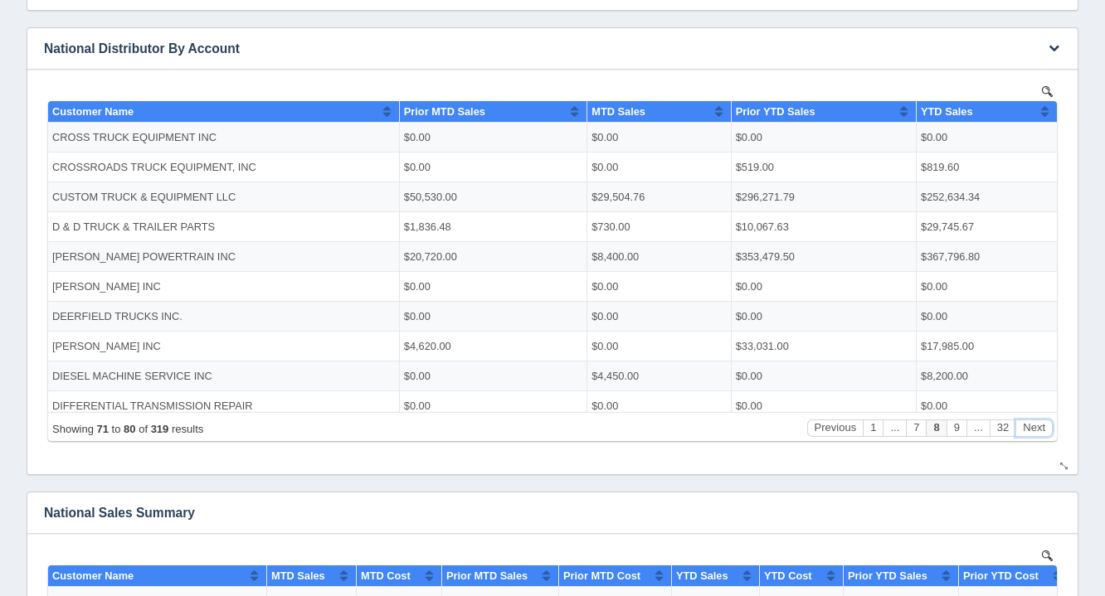
click at [1037, 433] on button "Next" at bounding box center [1033, 427] width 37 height 17
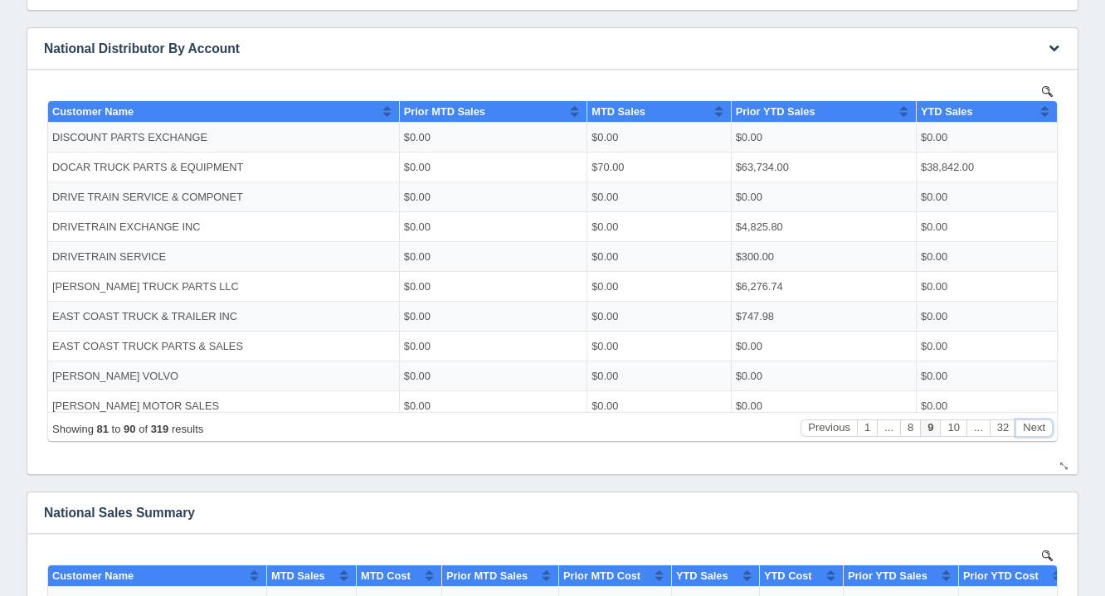
click at [1037, 433] on button "Next" at bounding box center [1033, 427] width 37 height 17
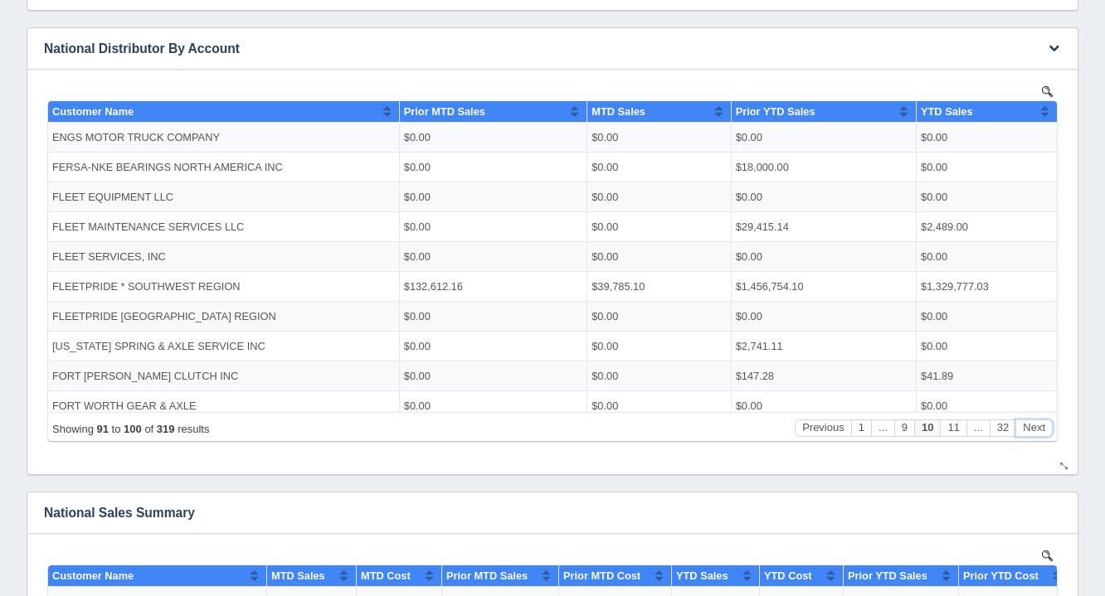
click at [1037, 433] on button "Next" at bounding box center [1033, 427] width 37 height 17
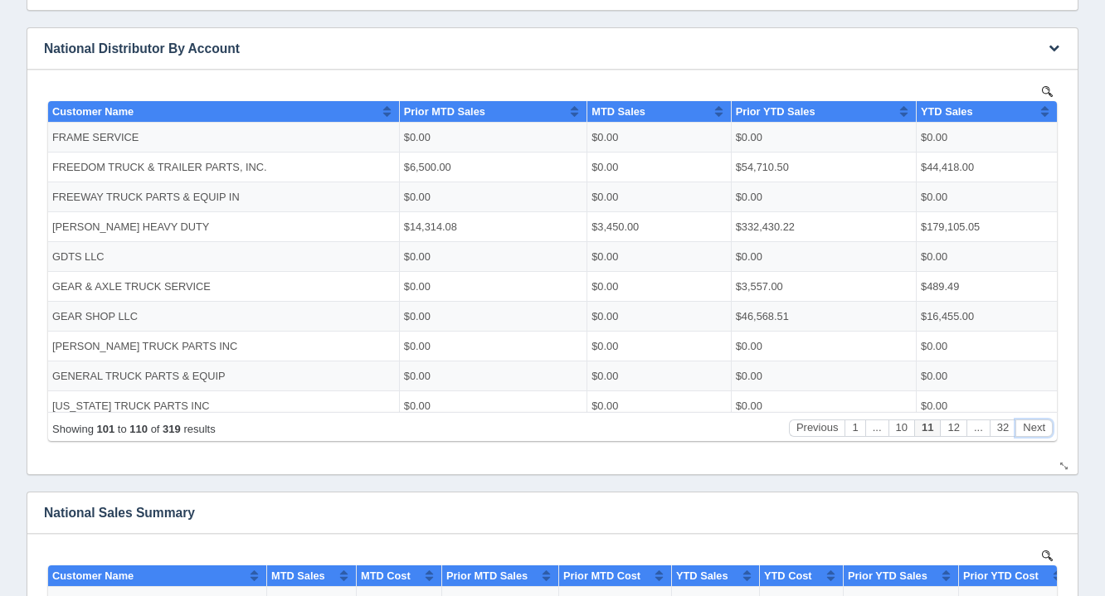
click at [1037, 433] on button "Next" at bounding box center [1033, 427] width 37 height 17
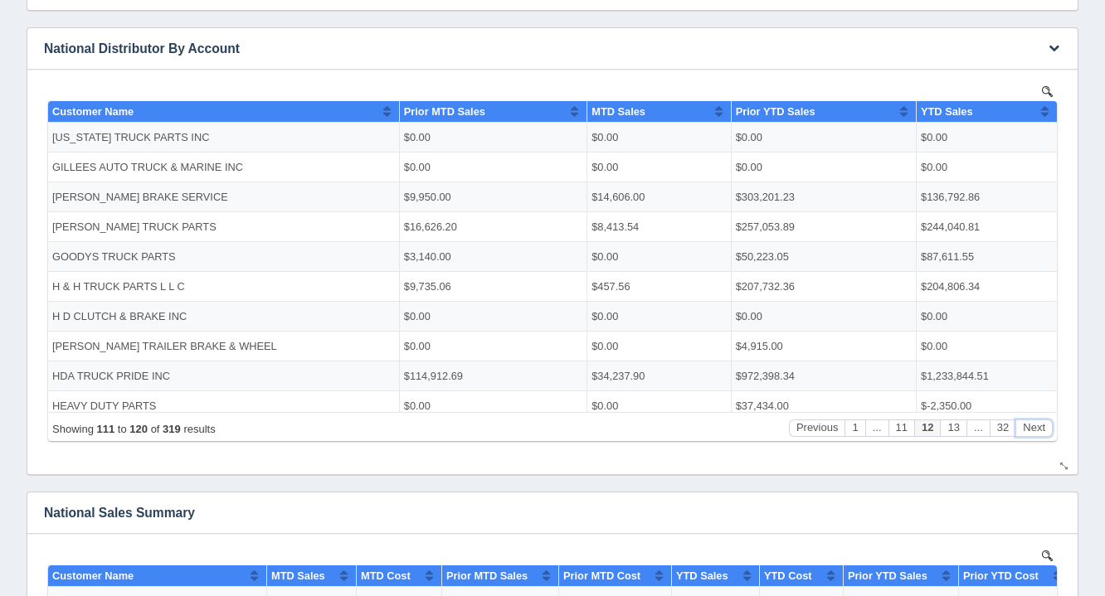
click at [1037, 433] on button "Next" at bounding box center [1033, 427] width 37 height 17
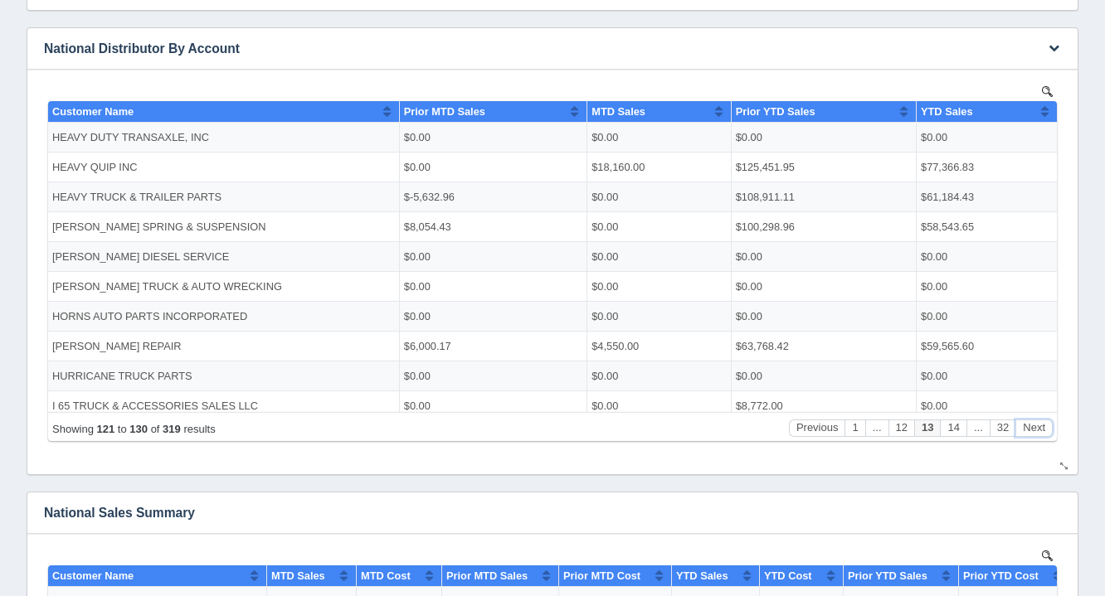
click at [1037, 433] on button "Next" at bounding box center [1033, 427] width 37 height 17
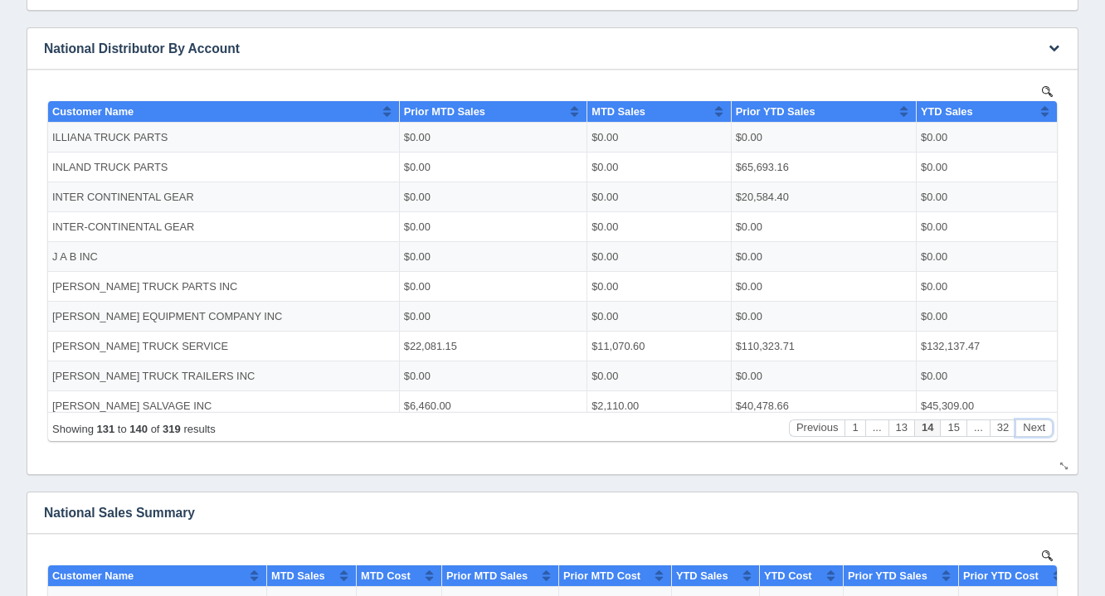
click at [1037, 433] on button "Next" at bounding box center [1033, 427] width 37 height 17
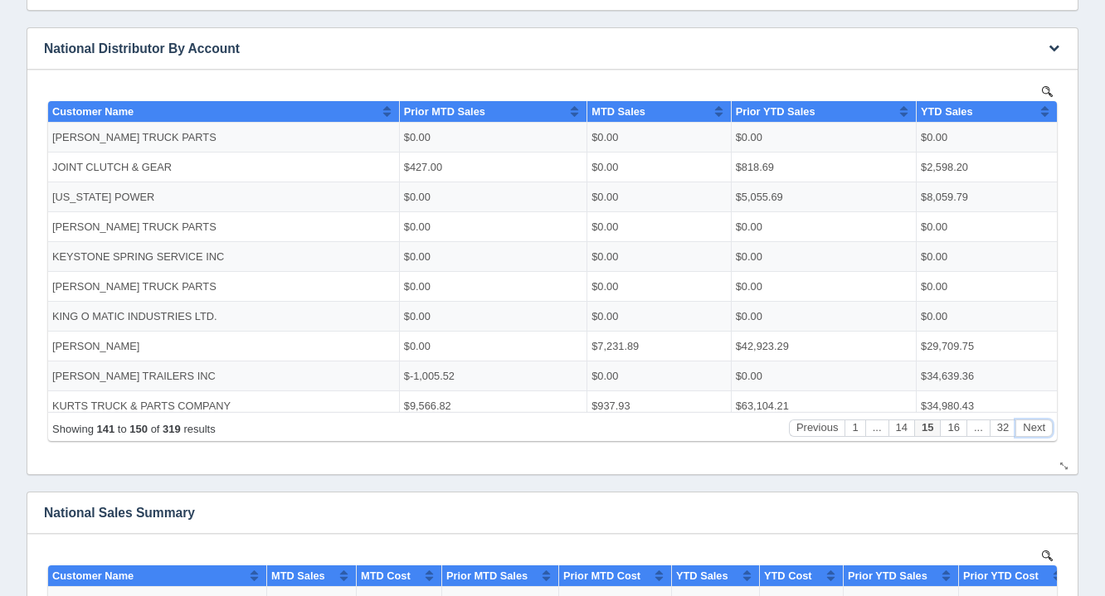
click at [1037, 433] on button "Next" at bounding box center [1033, 427] width 37 height 17
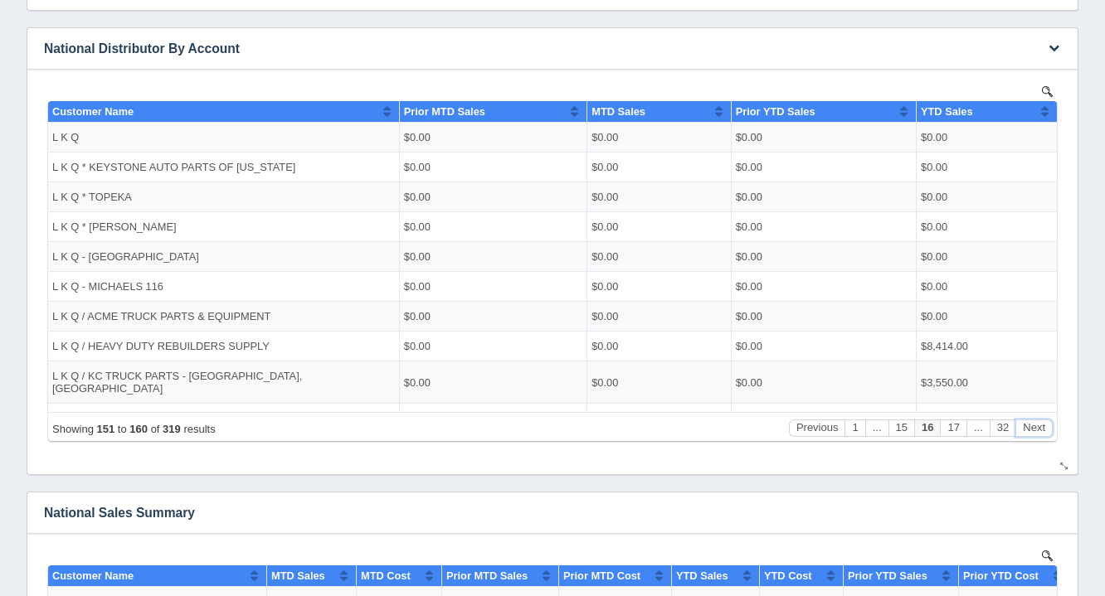
click at [1037, 433] on button "Next" at bounding box center [1033, 427] width 37 height 17
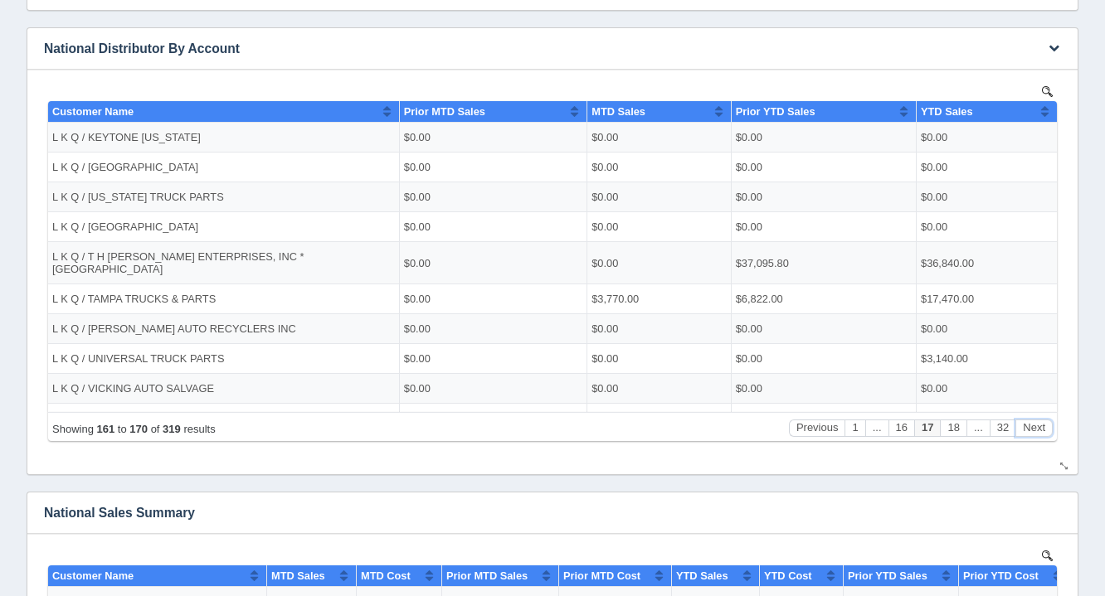
click at [1037, 433] on button "Next" at bounding box center [1033, 427] width 37 height 17
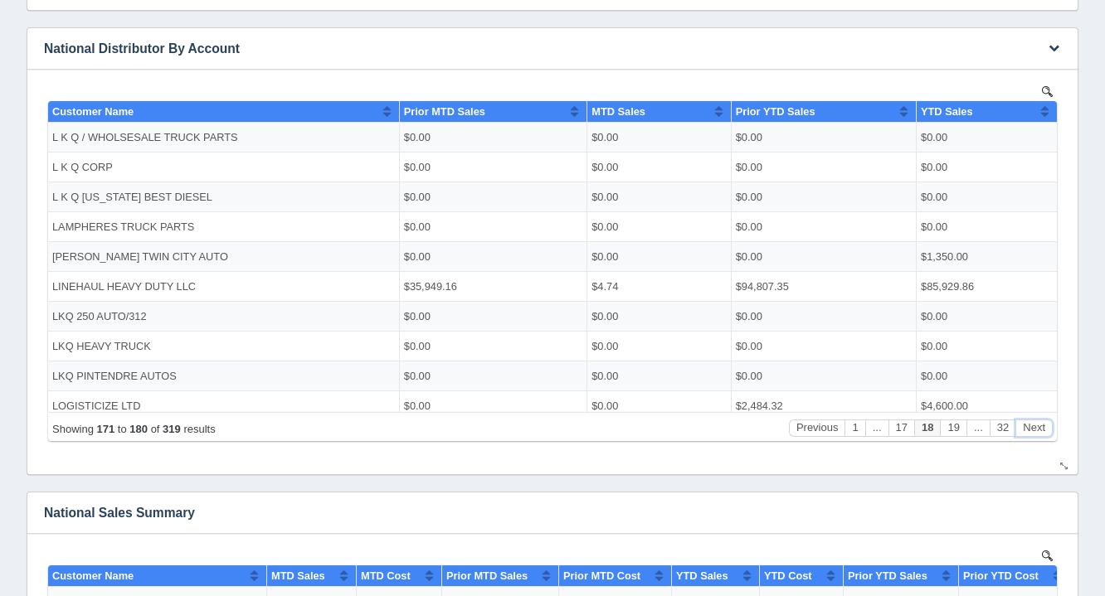
click at [1037, 433] on button "Next" at bounding box center [1033, 427] width 37 height 17
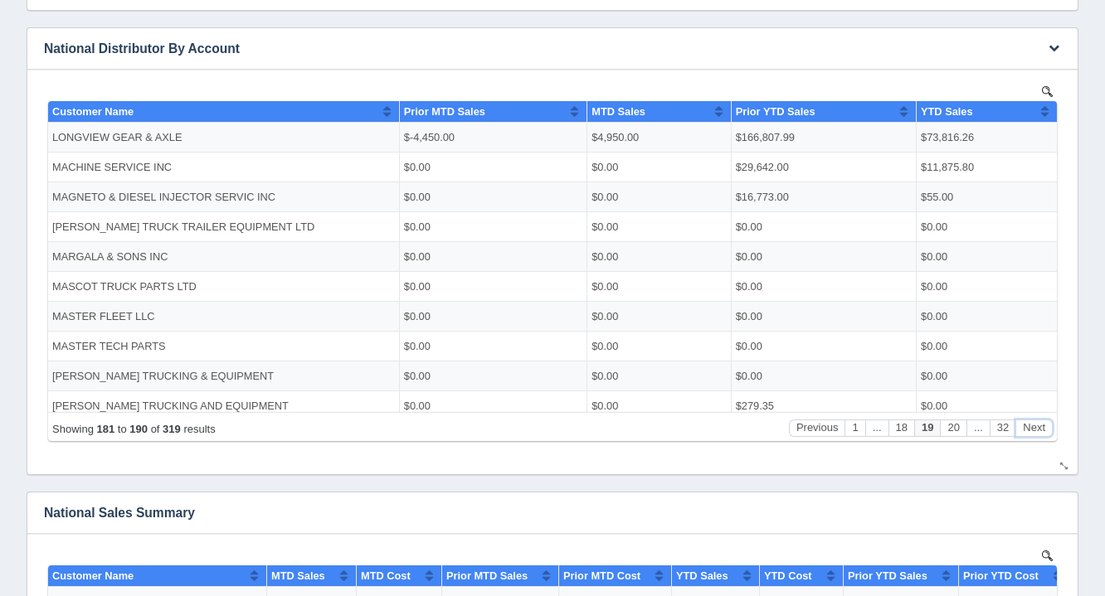
click at [1037, 433] on button "Next" at bounding box center [1033, 427] width 37 height 17
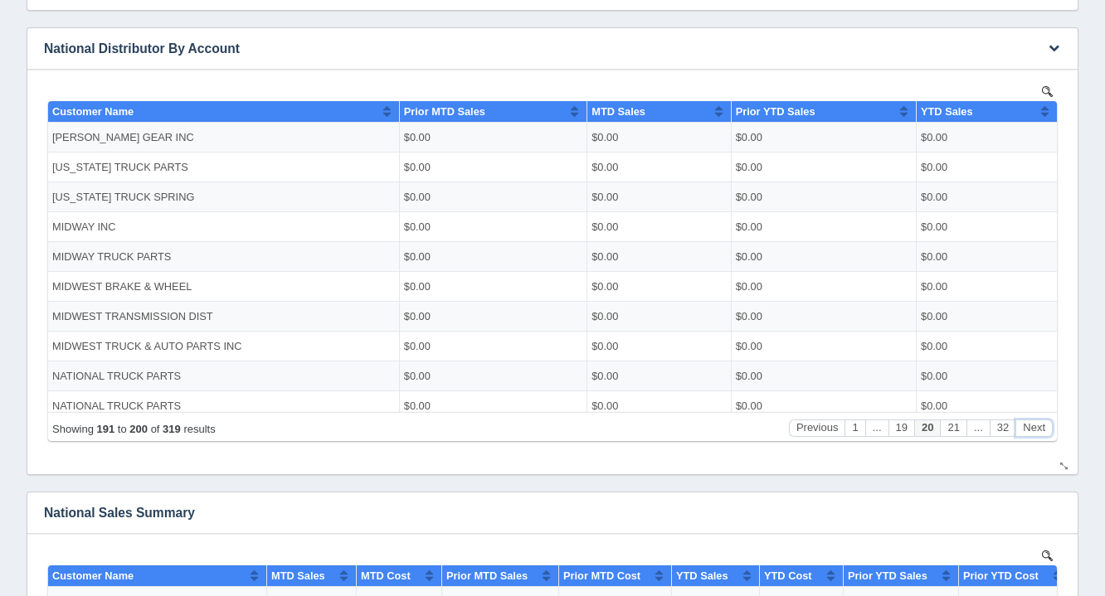
click at [1037, 433] on button "Next" at bounding box center [1033, 427] width 37 height 17
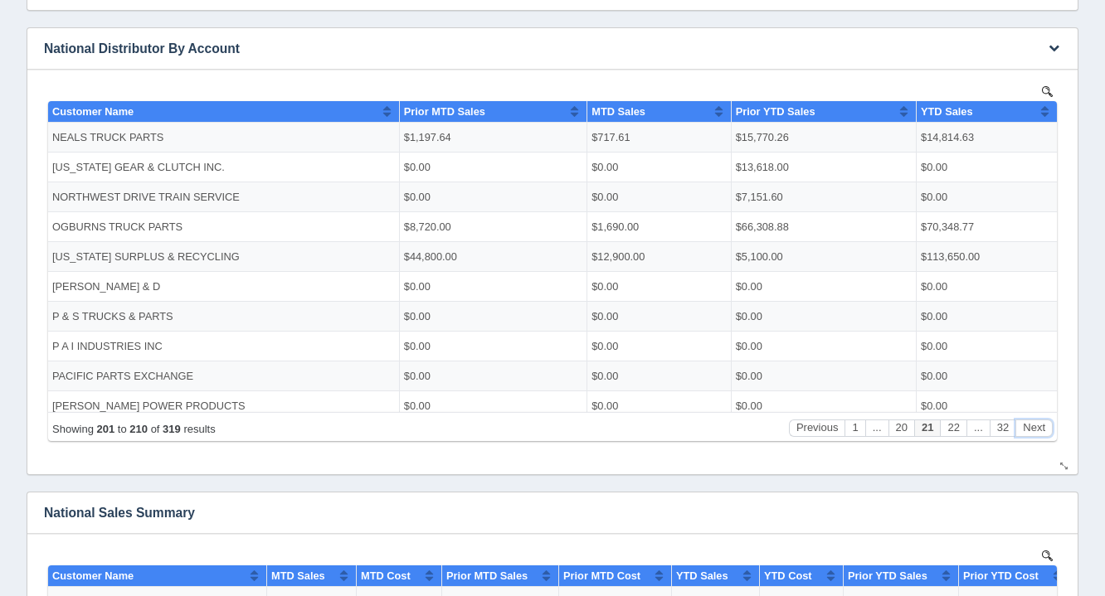
click at [1037, 433] on button "Next" at bounding box center [1033, 427] width 37 height 17
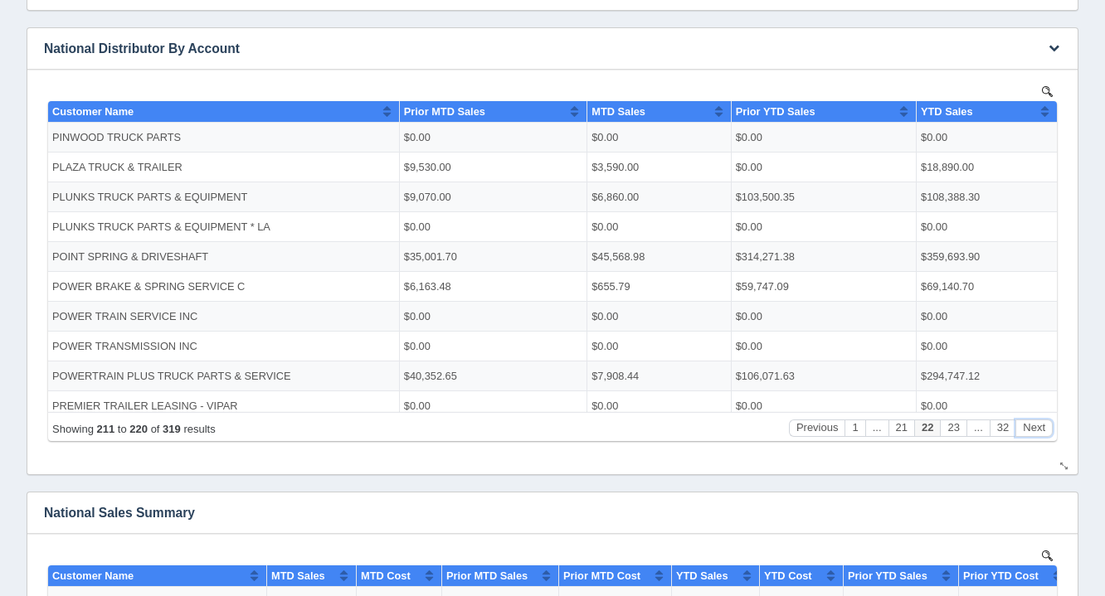
click at [1037, 433] on button "Next" at bounding box center [1033, 427] width 37 height 17
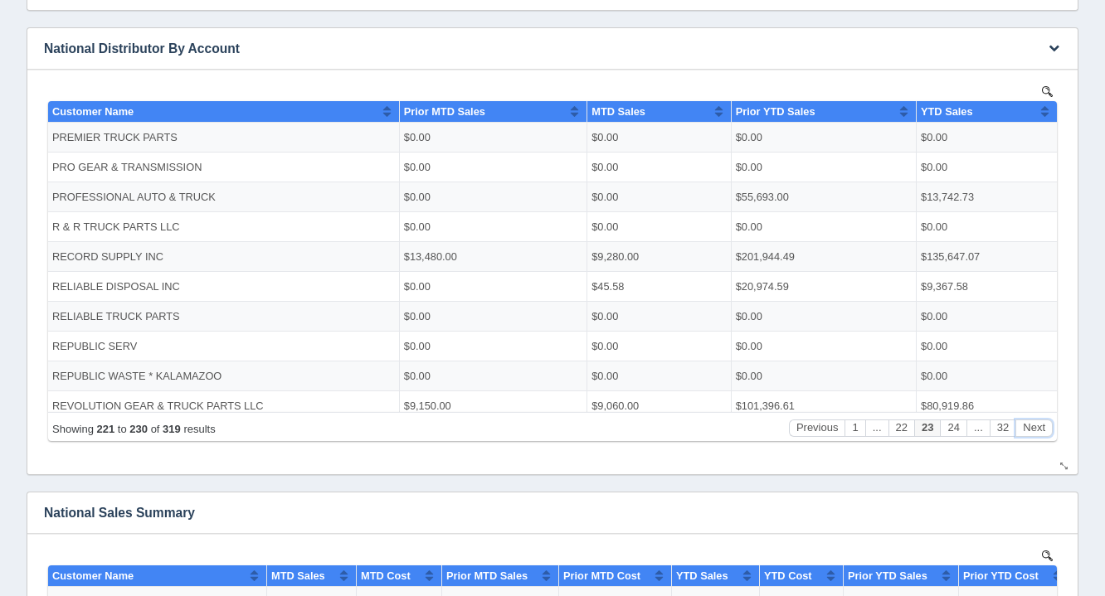
click at [1037, 433] on button "Next" at bounding box center [1033, 427] width 37 height 17
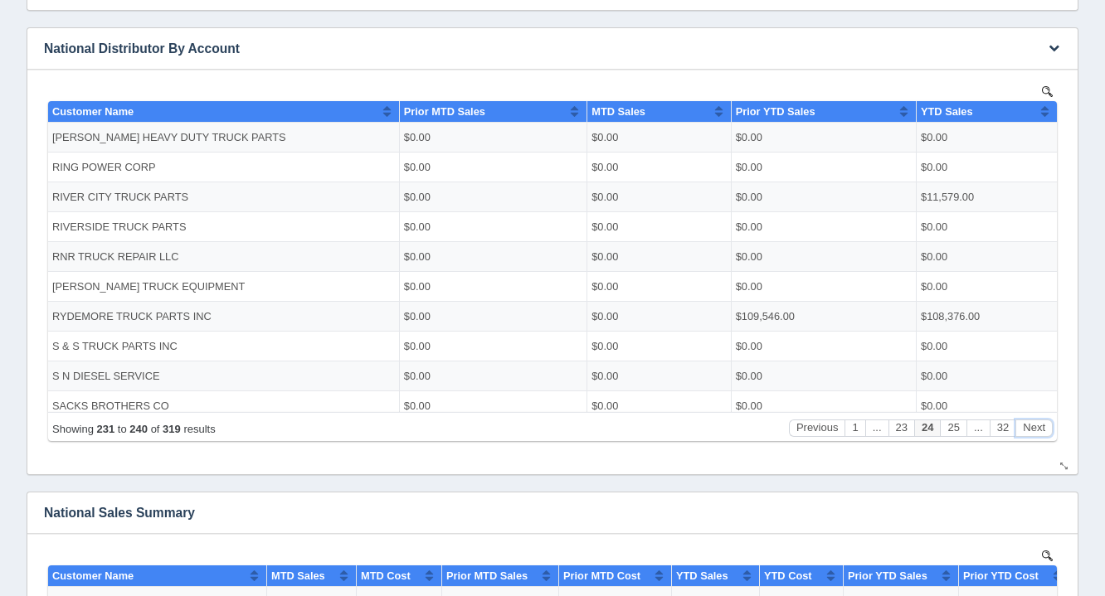
click at [1037, 433] on button "Next" at bounding box center [1033, 427] width 37 height 17
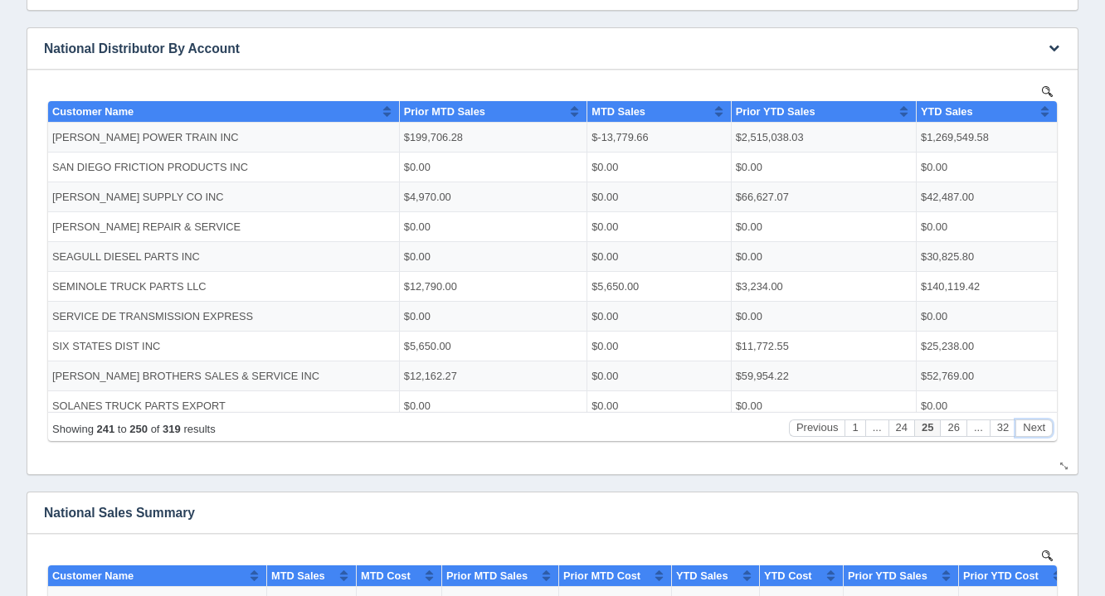
click at [1037, 433] on button "Next" at bounding box center [1033, 427] width 37 height 17
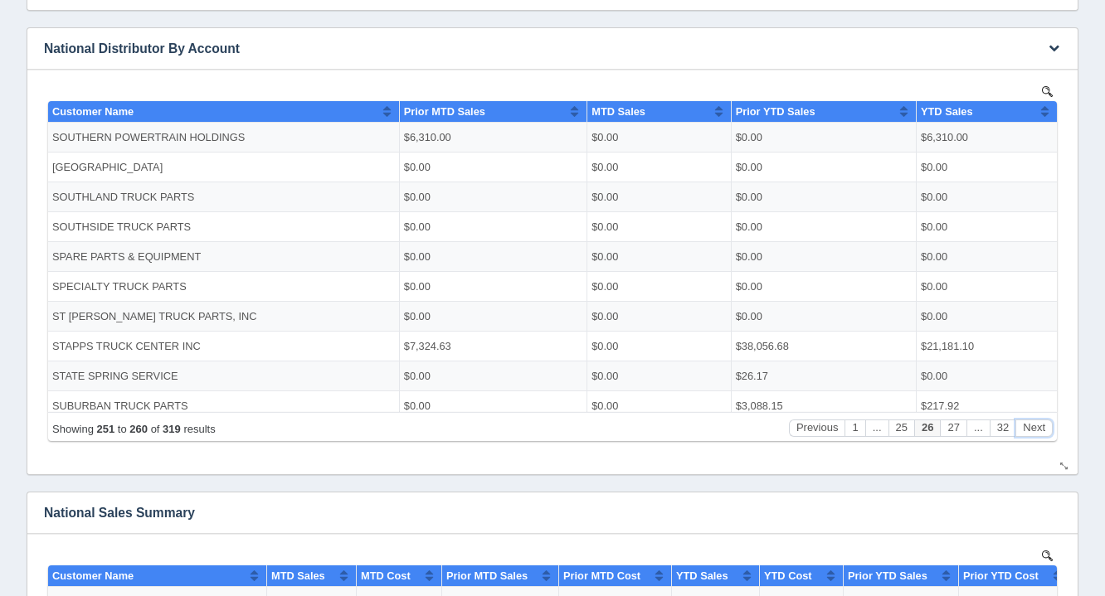
click at [1037, 433] on button "Next" at bounding box center [1033, 427] width 37 height 17
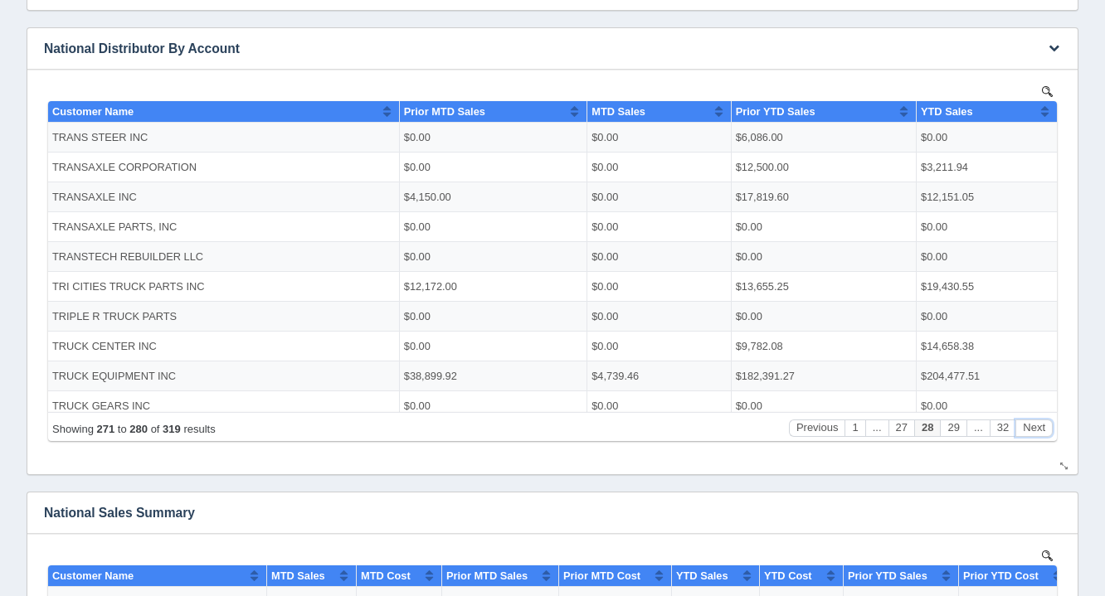
click at [1037, 433] on button "Next" at bounding box center [1033, 427] width 37 height 17
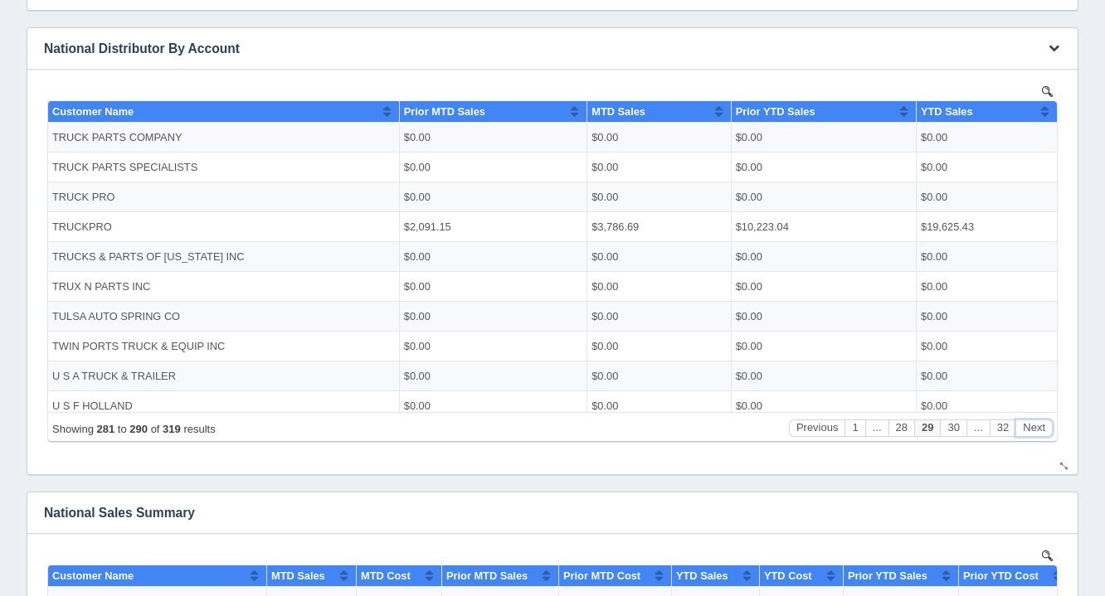
click at [1037, 433] on button "Next" at bounding box center [1033, 427] width 37 height 17
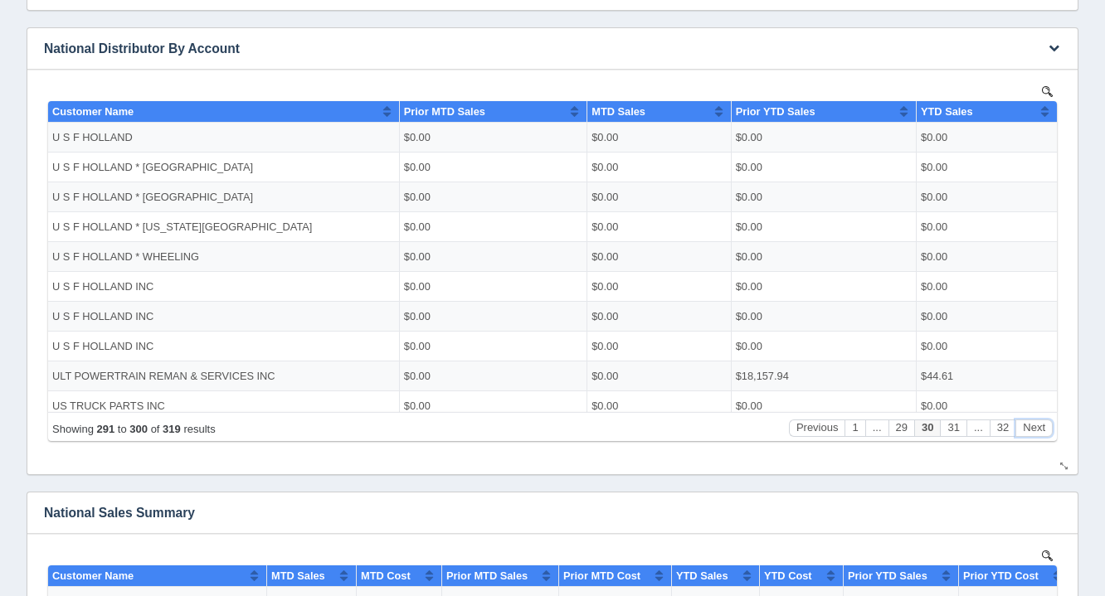
click at [1037, 433] on button "Next" at bounding box center [1033, 427] width 37 height 17
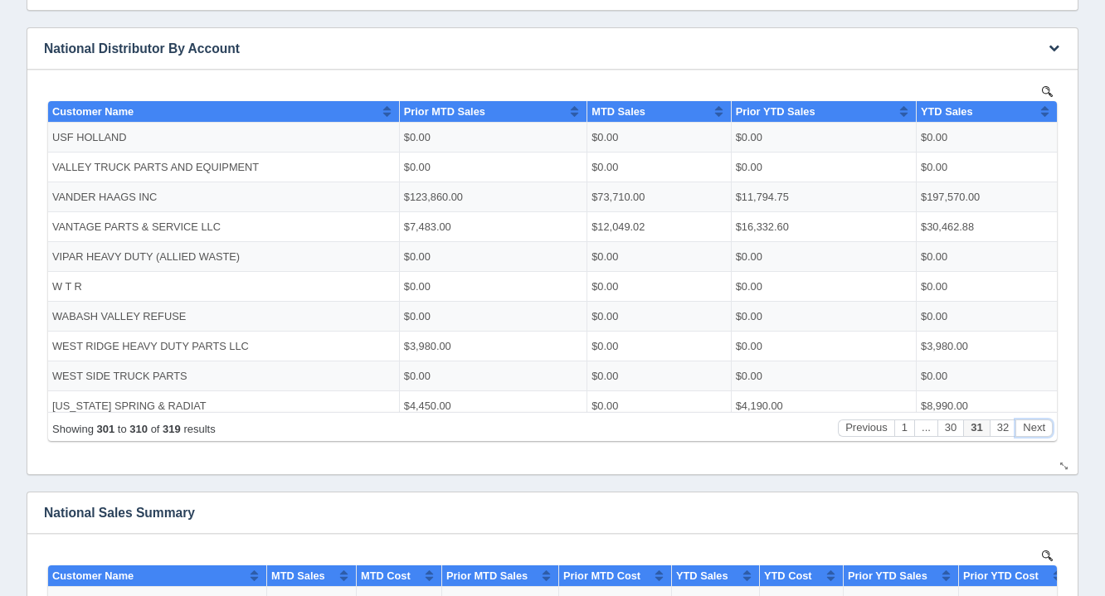
click at [1037, 433] on button "Next" at bounding box center [1033, 427] width 37 height 17
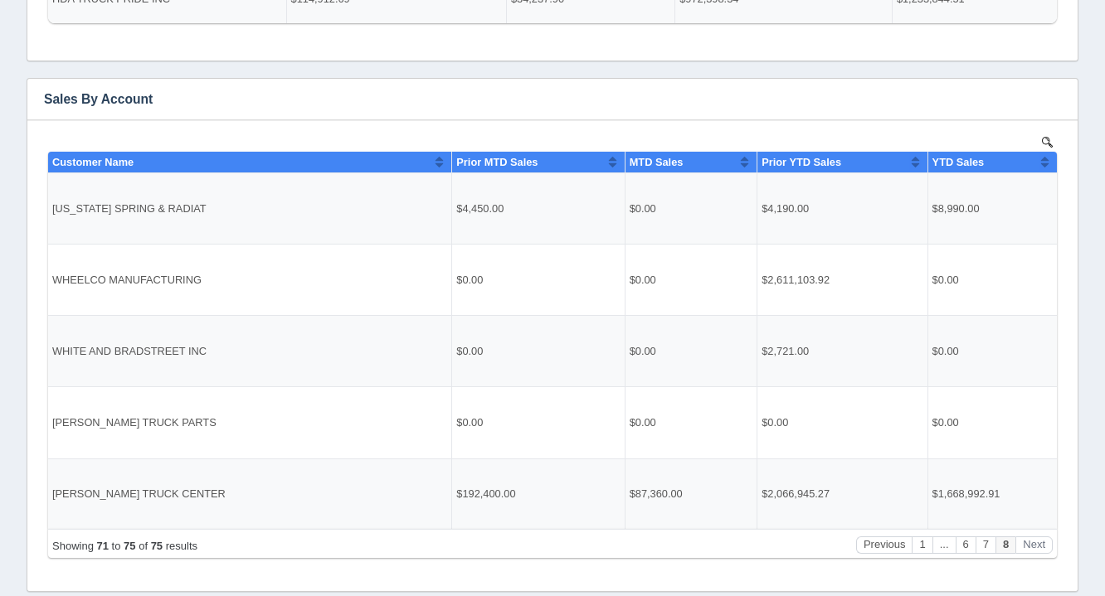
scroll to position [250, 0]
click at [900, 545] on button "Previous" at bounding box center [884, 544] width 56 height 17
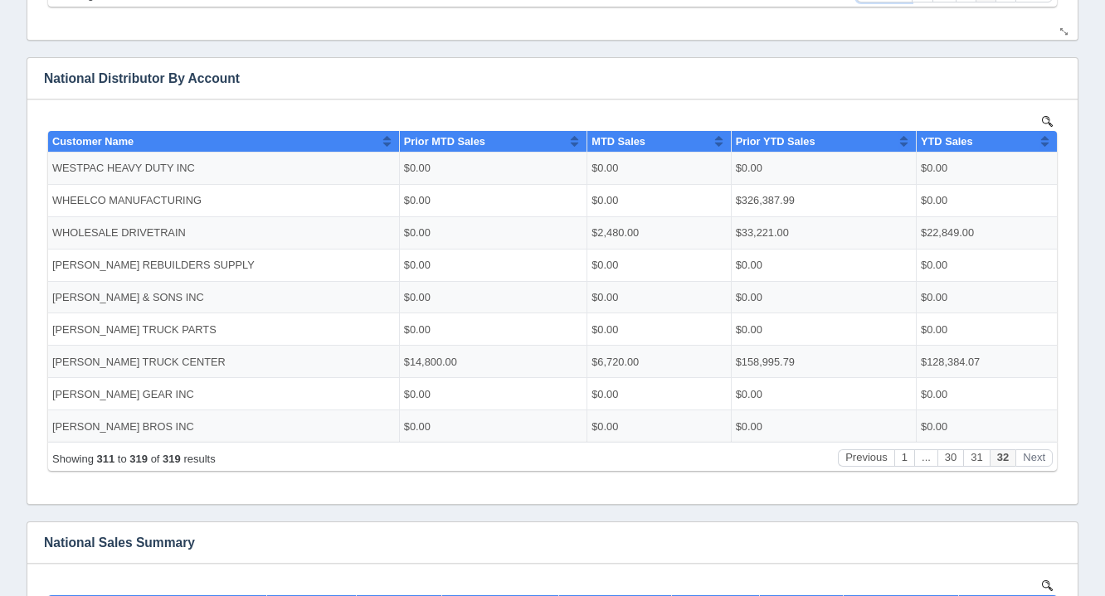
scroll to position [803, 0]
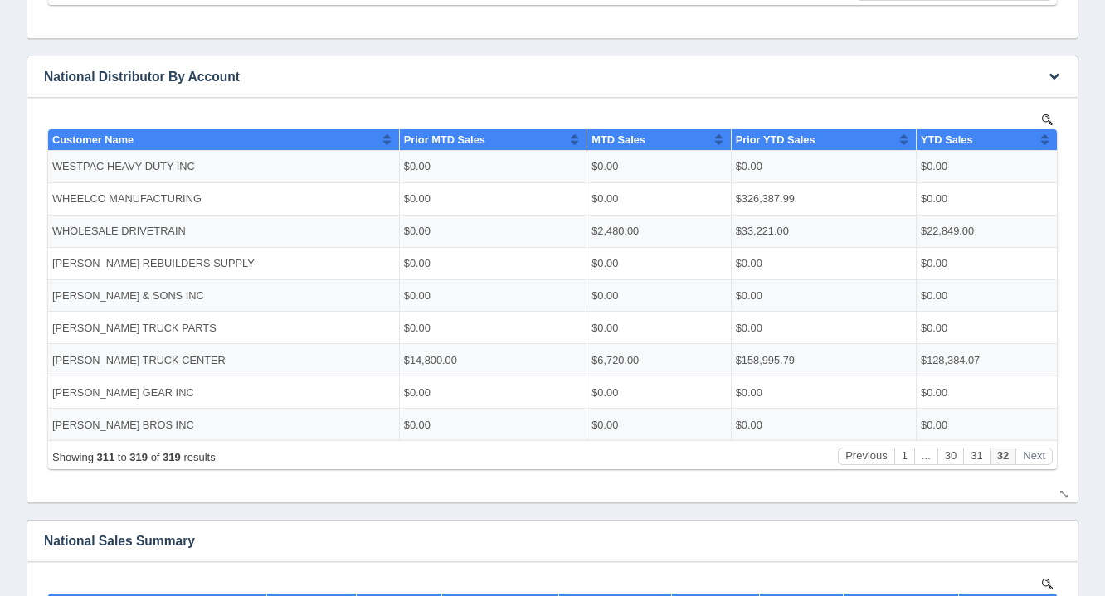
drag, startPoint x: 898, startPoint y: 595, endPoint x: 852, endPoint y: 461, distance: 141.4
click at [852, 461] on button "Previous" at bounding box center [866, 455] width 56 height 17
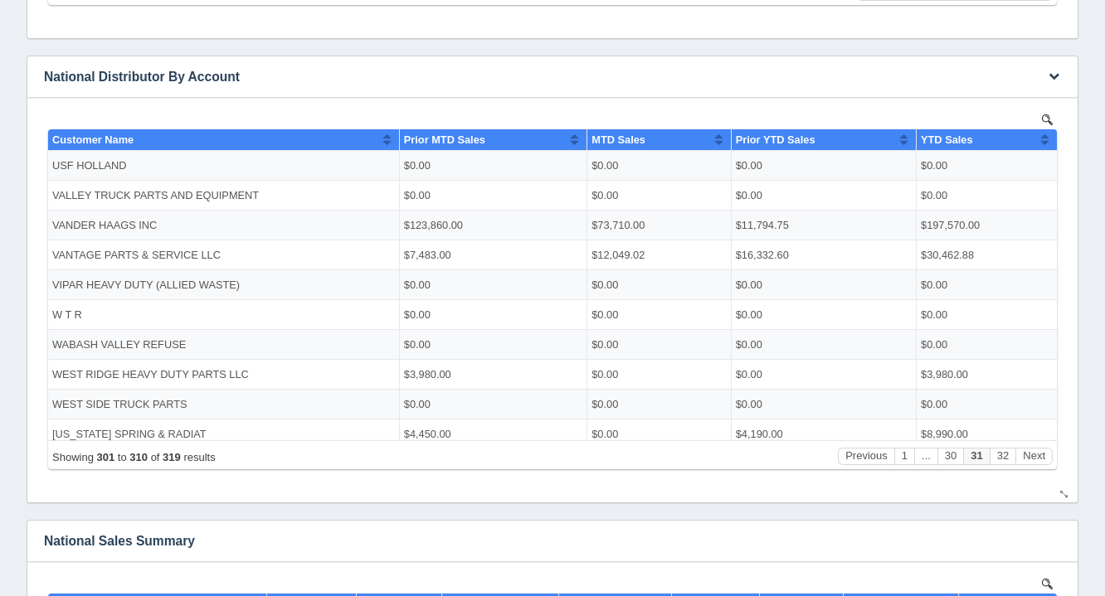
click at [852, 461] on button "Previous" at bounding box center [866, 455] width 56 height 17
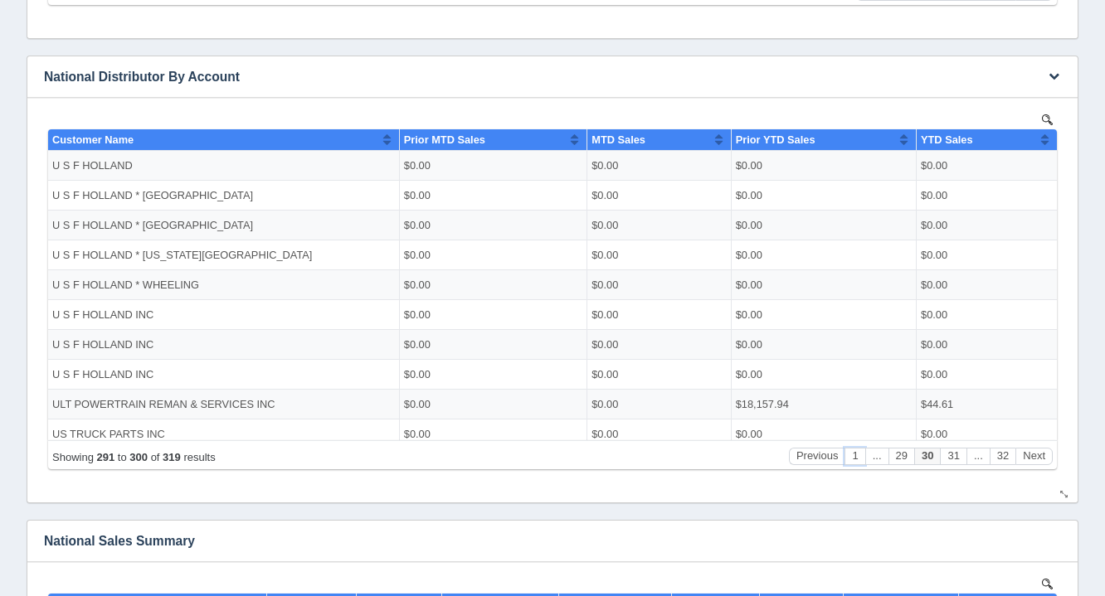
click at [852, 461] on button "1" at bounding box center [854, 455] width 20 height 17
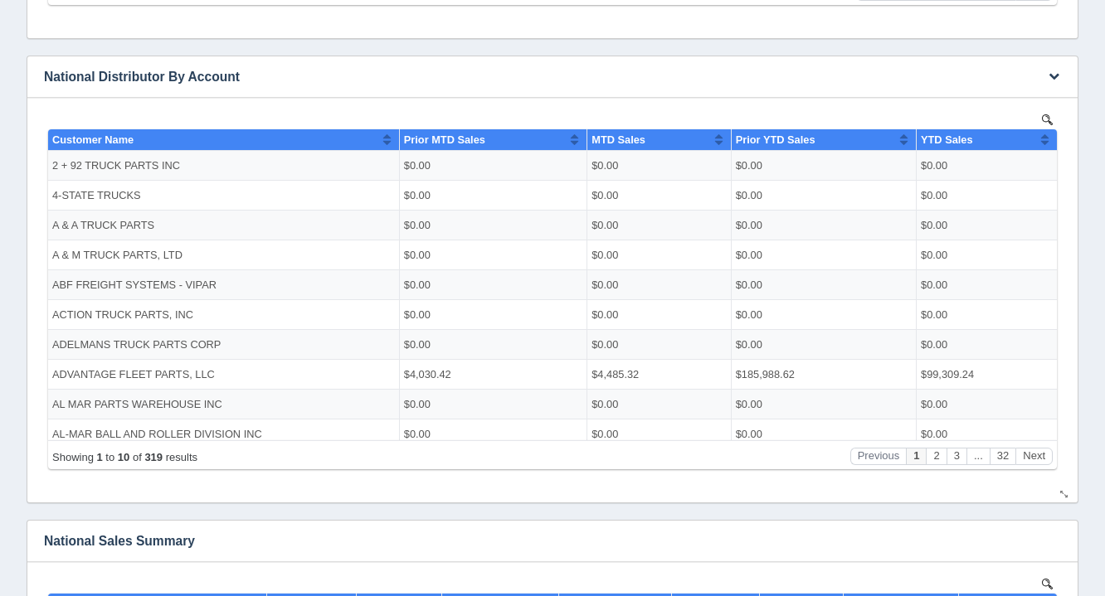
drag, startPoint x: 991, startPoint y: 459, endPoint x: 959, endPoint y: 475, distance: 36.0
drag, startPoint x: 915, startPoint y: 362, endPoint x: 937, endPoint y: 517, distance: 156.7
drag, startPoint x: 937, startPoint y: 517, endPoint x: 750, endPoint y: 522, distance: 186.6
drag, startPoint x: 750, startPoint y: 522, endPoint x: 1090, endPoint y: 506, distance: 340.4
